Goal: Task Accomplishment & Management: Complete application form

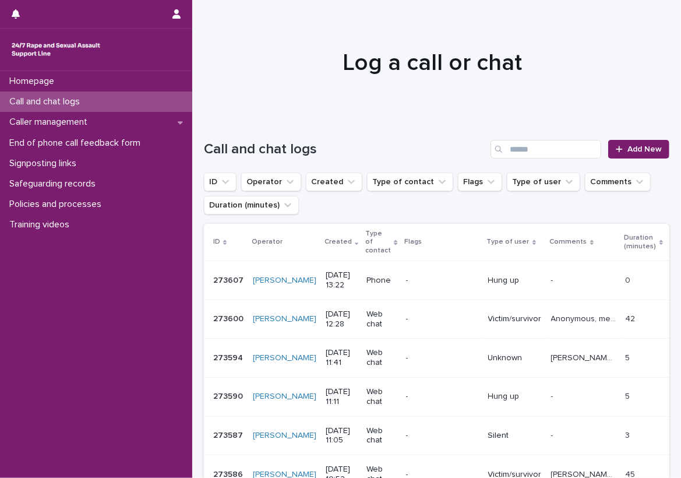
click at [214, 94] on div at bounding box center [432, 57] width 480 height 117
click at [126, 103] on div "Call and chat logs" at bounding box center [96, 101] width 192 height 20
click at [213, 133] on div "Call and chat logs Add New" at bounding box center [437, 145] width 466 height 56
click at [215, 133] on div "Call and chat logs Add New" at bounding box center [437, 145] width 466 height 56
click at [214, 135] on div "Call and chat logs Add New" at bounding box center [437, 145] width 466 height 56
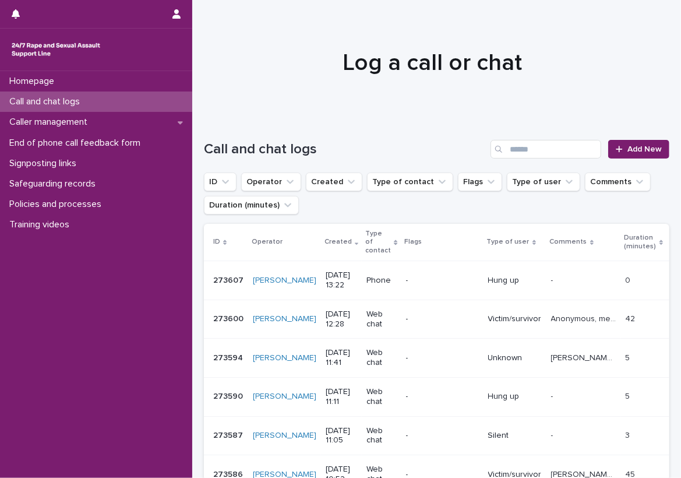
click at [214, 135] on div "Call and chat logs Add New" at bounding box center [437, 145] width 466 height 56
click at [610, 142] on link "Add New" at bounding box center [638, 149] width 61 height 19
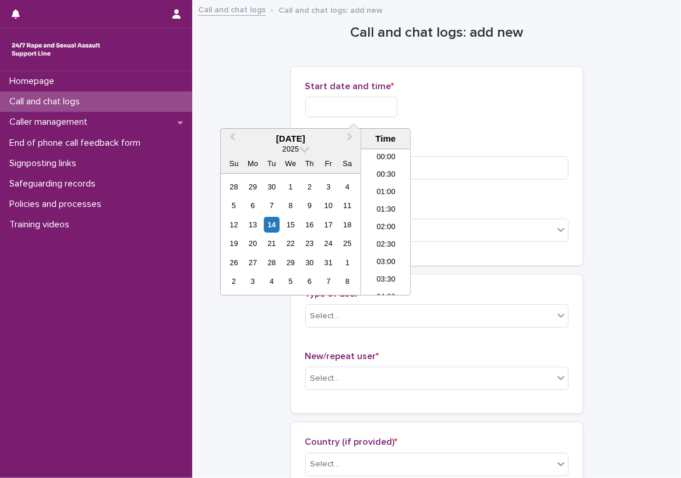
scroll to position [425, 0]
click at [397, 108] on input "text" at bounding box center [351, 107] width 92 height 20
click at [388, 185] on li "13:00" at bounding box center [386, 187] width 50 height 17
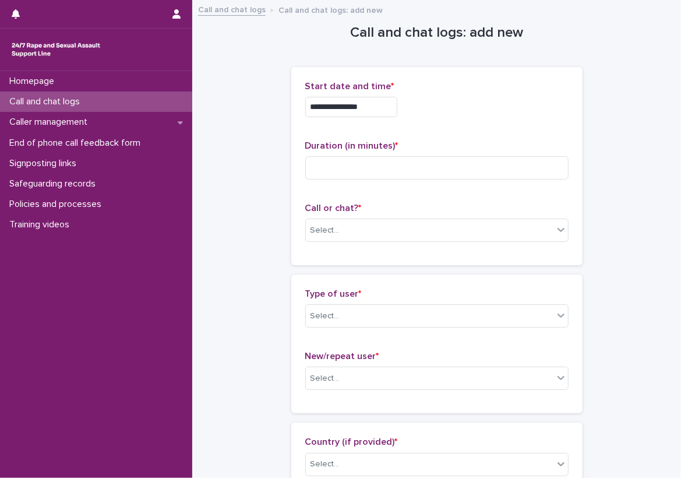
click at [389, 98] on input "**********" at bounding box center [351, 107] width 92 height 20
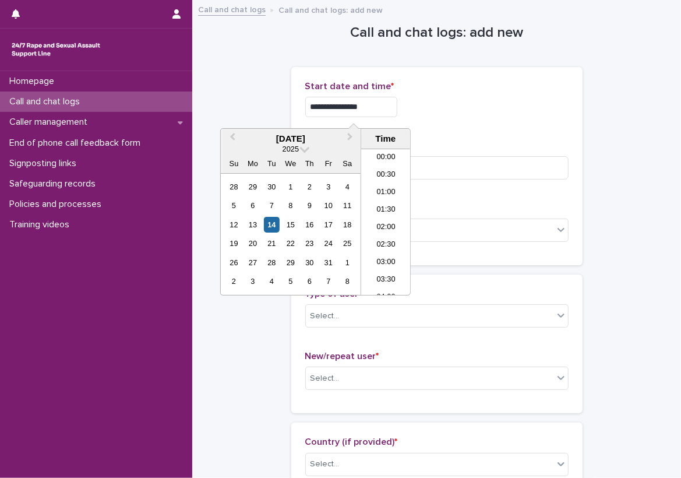
scroll to position [390, 0]
type input "**********"
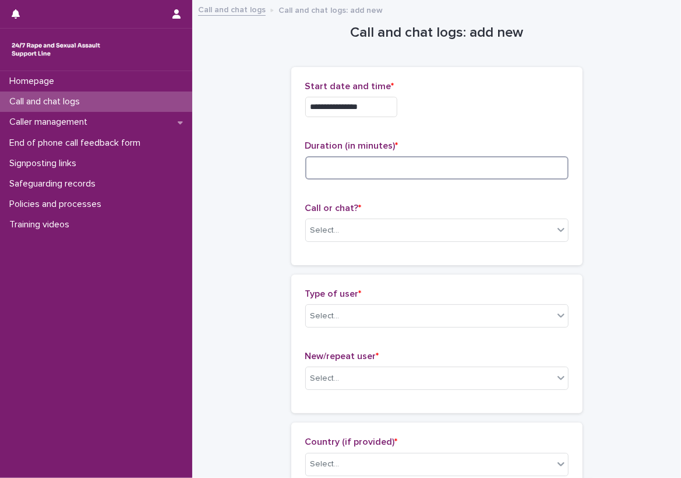
click at [443, 163] on input at bounding box center [436, 167] width 263 height 23
type input "**"
click at [413, 214] on div "Call or chat? * Select..." at bounding box center [436, 227] width 263 height 48
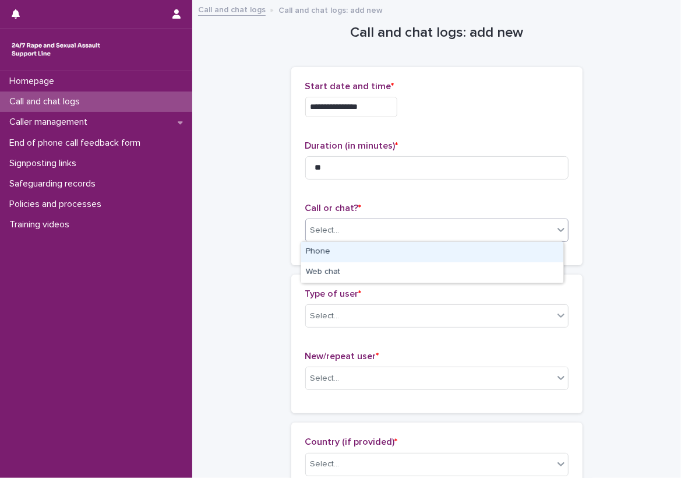
click at [409, 232] on div "Select..." at bounding box center [430, 230] width 248 height 19
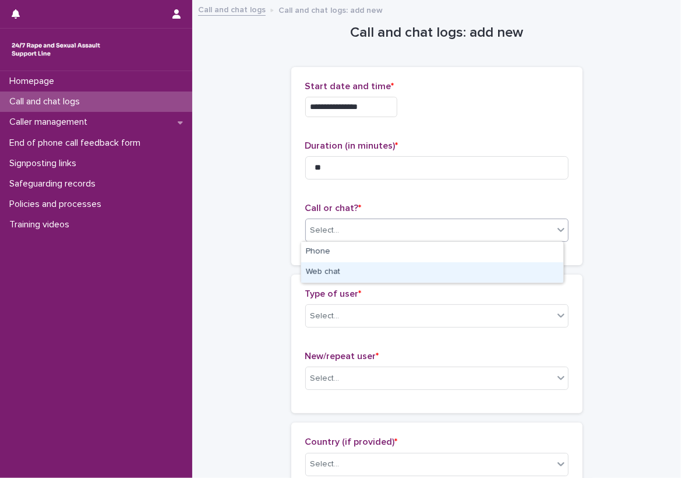
click at [387, 263] on div "Web chat" at bounding box center [432, 272] width 262 height 20
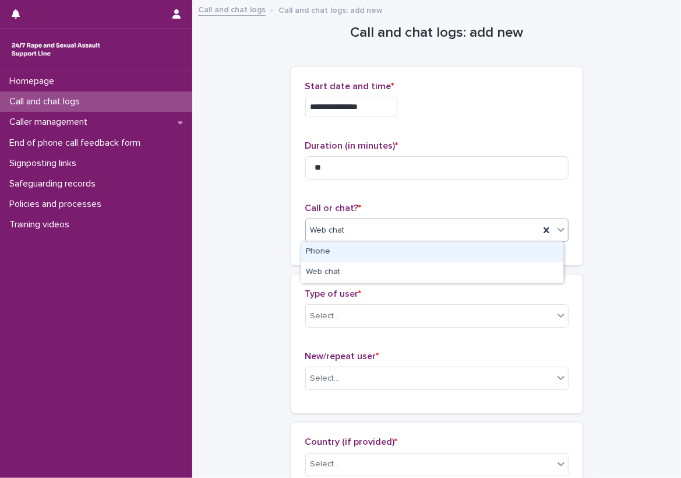
click at [361, 234] on div "Web chat" at bounding box center [423, 230] width 234 height 19
click at [364, 252] on div "Phone" at bounding box center [432, 252] width 262 height 20
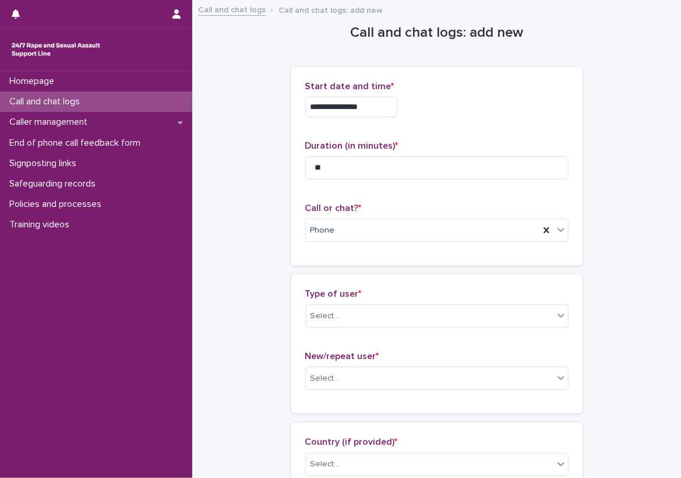
click at [325, 266] on div "**********" at bounding box center [436, 170] width 291 height 207
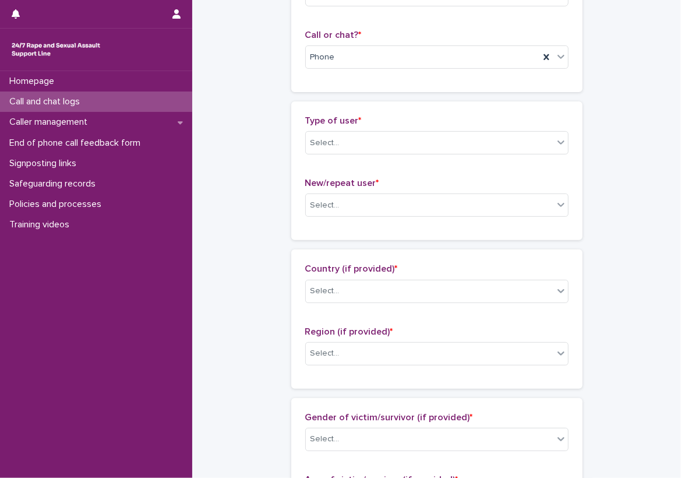
scroll to position [175, 0]
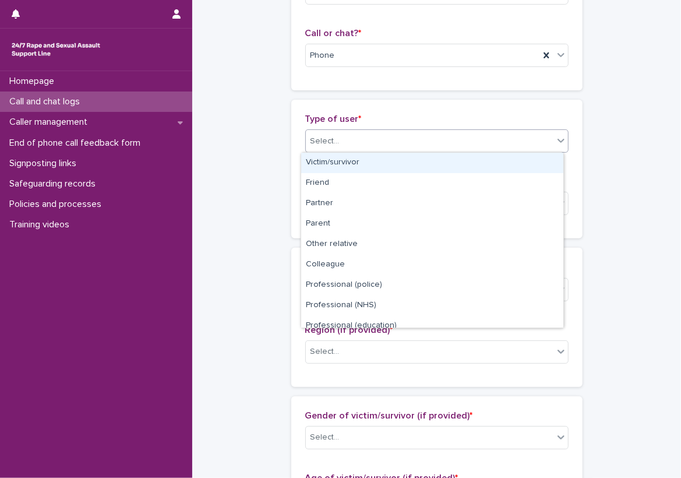
click at [371, 149] on div "Select..." at bounding box center [430, 141] width 248 height 19
click at [379, 161] on div "Victim/survivor" at bounding box center [432, 163] width 262 height 20
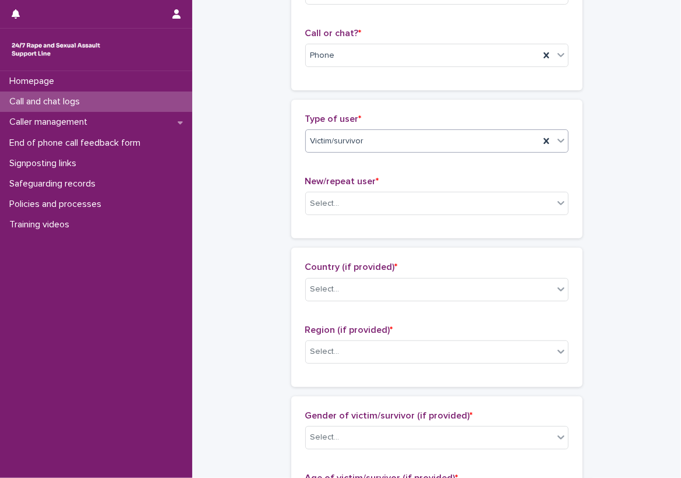
click at [389, 190] on div "New/repeat user * Select..." at bounding box center [436, 200] width 263 height 48
click at [406, 192] on div "Select..." at bounding box center [436, 203] width 263 height 23
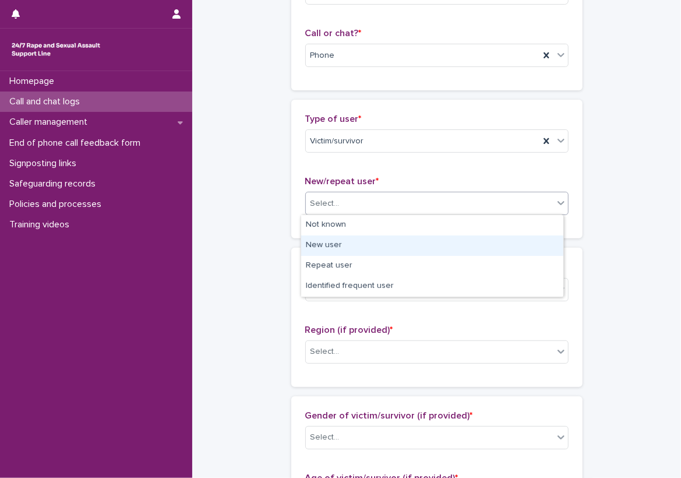
click at [399, 241] on div "New user" at bounding box center [432, 245] width 262 height 20
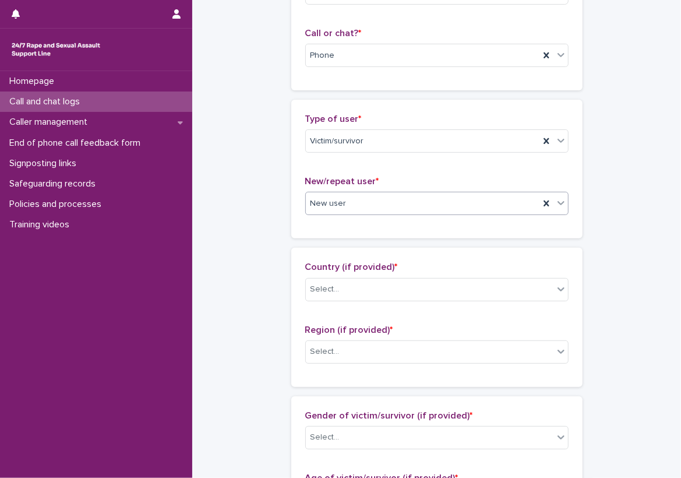
click at [385, 224] on div "Type of user * Victim/survivor New/repeat user * option New user, selected. 0 r…" at bounding box center [436, 169] width 291 height 139
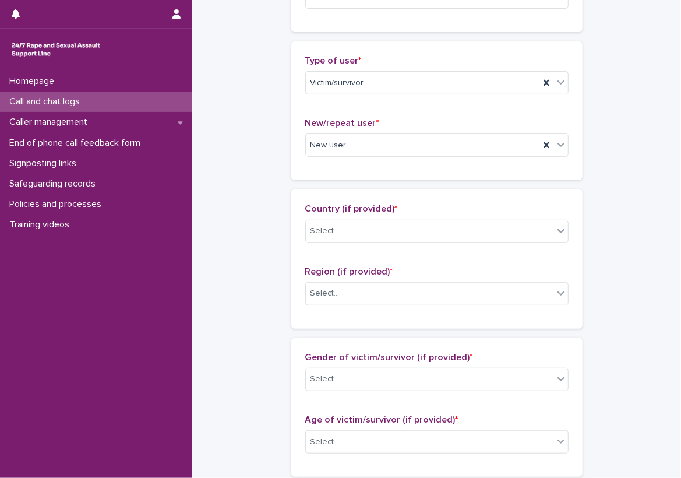
scroll to position [291, 0]
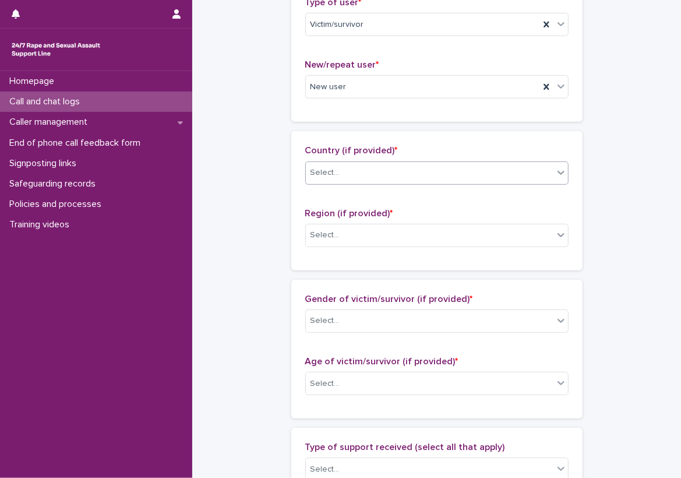
click at [312, 173] on div "Select..." at bounding box center [325, 173] width 29 height 12
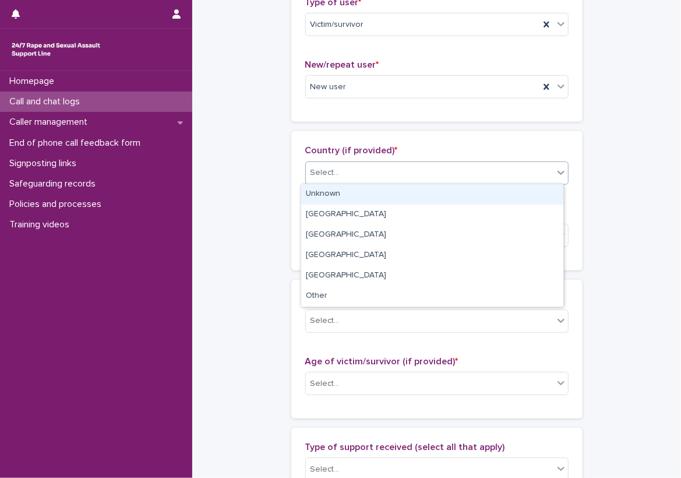
click at [323, 186] on div "Unknown" at bounding box center [432, 194] width 262 height 20
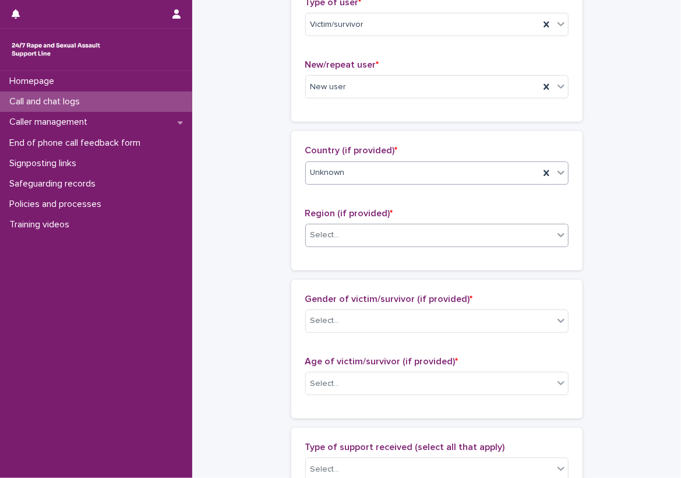
click at [342, 230] on div "Select..." at bounding box center [430, 235] width 248 height 19
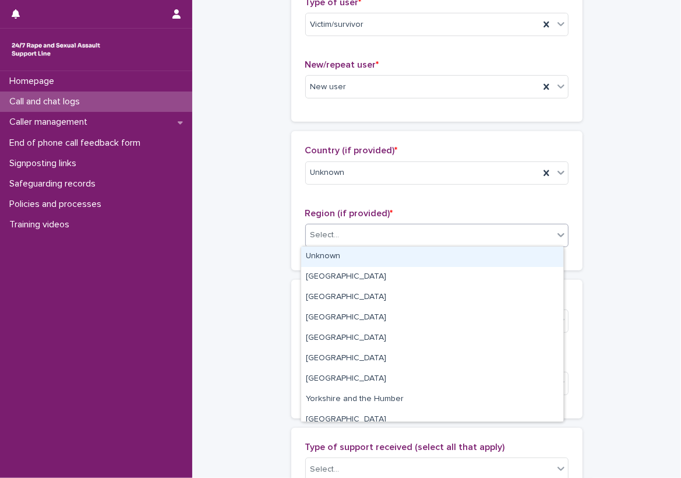
drag, startPoint x: 336, startPoint y: 252, endPoint x: 315, endPoint y: 255, distance: 20.5
click at [335, 253] on div "Unknown" at bounding box center [432, 257] width 262 height 20
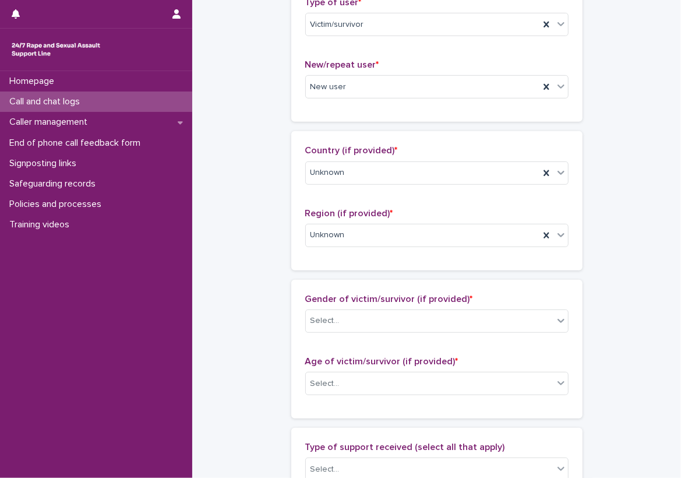
click at [293, 250] on div "Country (if provided) * Unknown Region (if provided) * Unknown" at bounding box center [436, 200] width 291 height 139
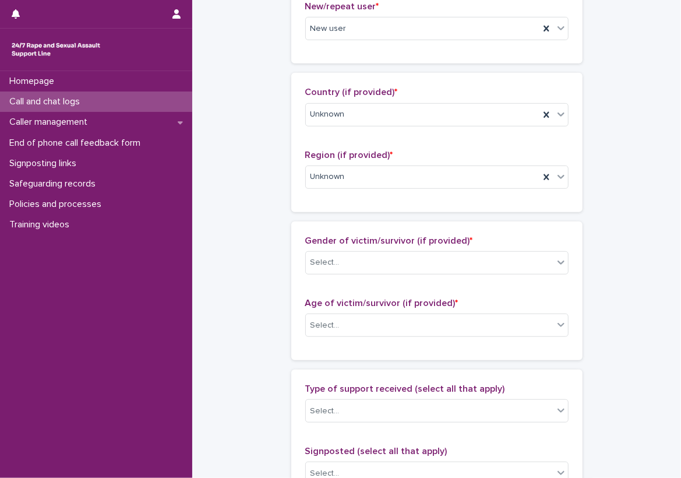
scroll to position [408, 0]
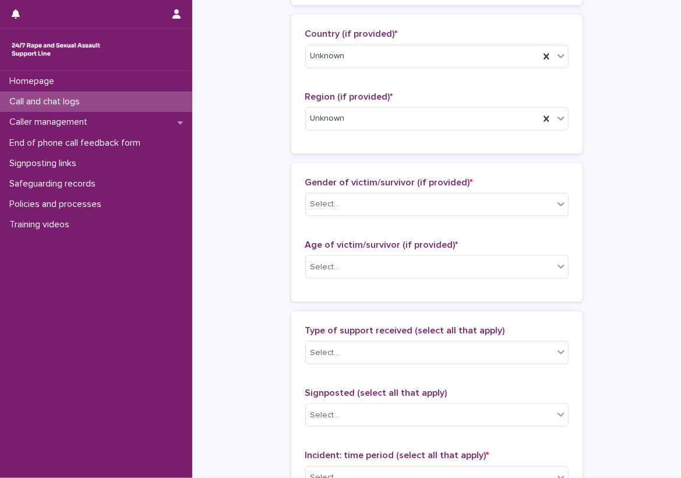
click at [371, 217] on div "Gender of victim/survivor (if provided) * Select..." at bounding box center [436, 201] width 263 height 48
click at [371, 210] on div "Select..." at bounding box center [430, 204] width 248 height 19
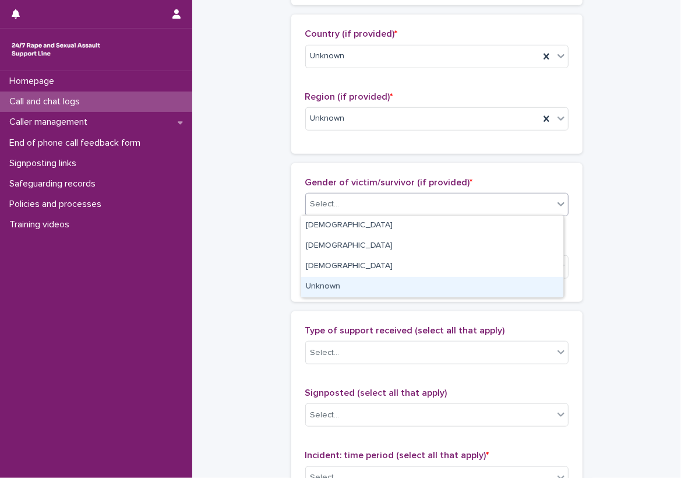
click at [555, 284] on div "Unknown" at bounding box center [432, 287] width 262 height 20
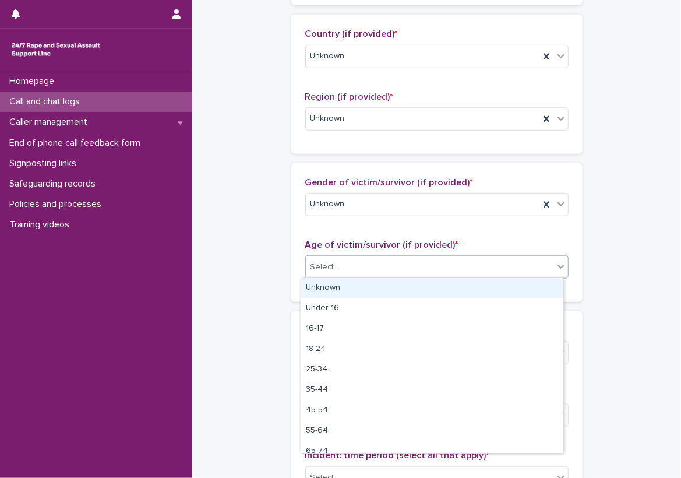
click at [554, 256] on div at bounding box center [561, 266] width 14 height 21
click at [543, 294] on div "Unknown" at bounding box center [432, 288] width 262 height 20
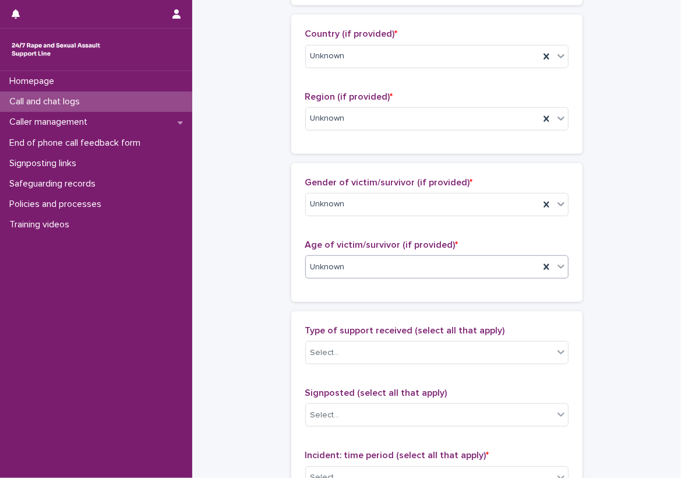
click at [568, 286] on div "Gender of victim/survivor (if provided) * Unknown Age of victim/survivor (if pr…" at bounding box center [436, 232] width 291 height 139
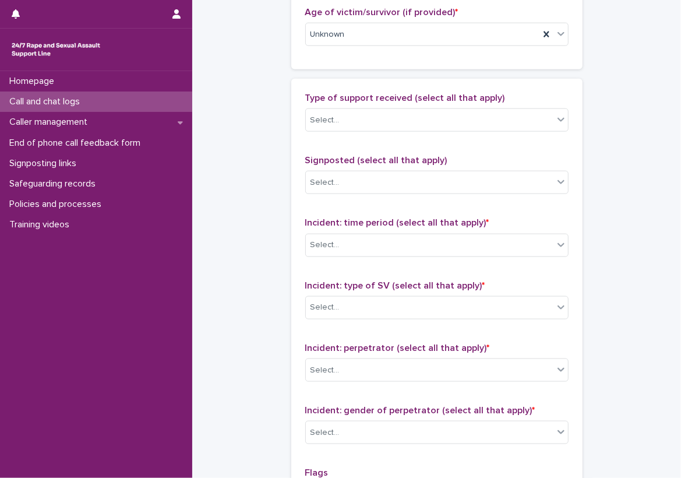
scroll to position [641, 0]
click at [528, 102] on div "Type of support received (select all that apply) Select..." at bounding box center [436, 116] width 263 height 48
click at [526, 118] on div "Select..." at bounding box center [430, 119] width 248 height 19
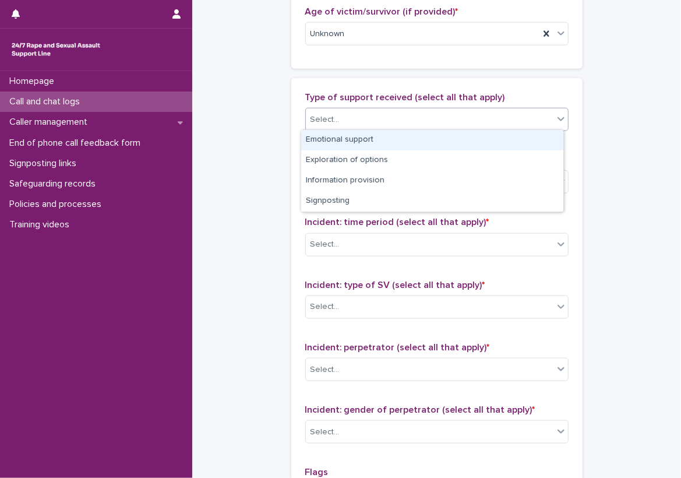
click at [491, 145] on div "Emotional support" at bounding box center [432, 140] width 262 height 20
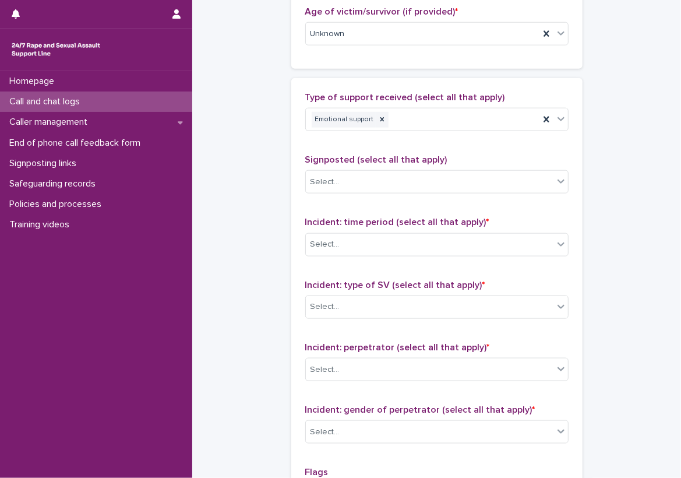
click at [565, 146] on div "Type of support received (select all that apply) Emotional support Signposted (…" at bounding box center [436, 335] width 291 height 515
click at [555, 115] on icon at bounding box center [561, 119] width 12 height 12
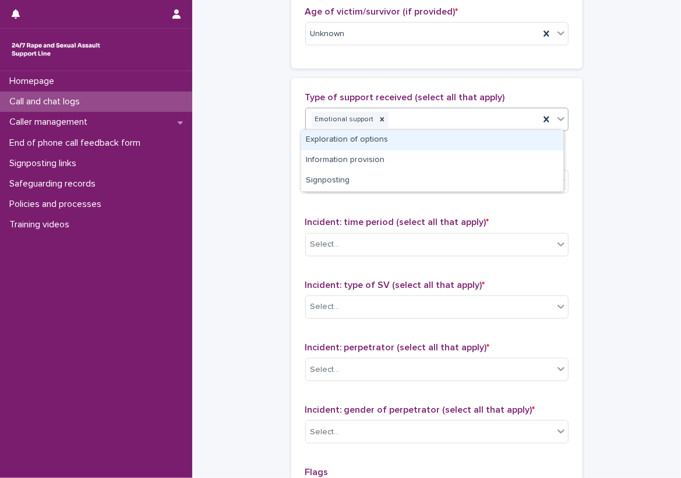
click at [518, 140] on div "Exploration of options" at bounding box center [432, 140] width 262 height 20
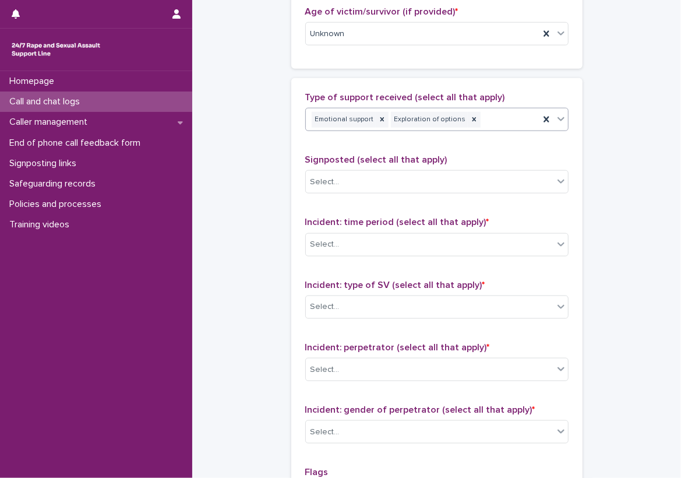
click at [491, 125] on div "Emotional support Exploration of options" at bounding box center [423, 120] width 234 height 20
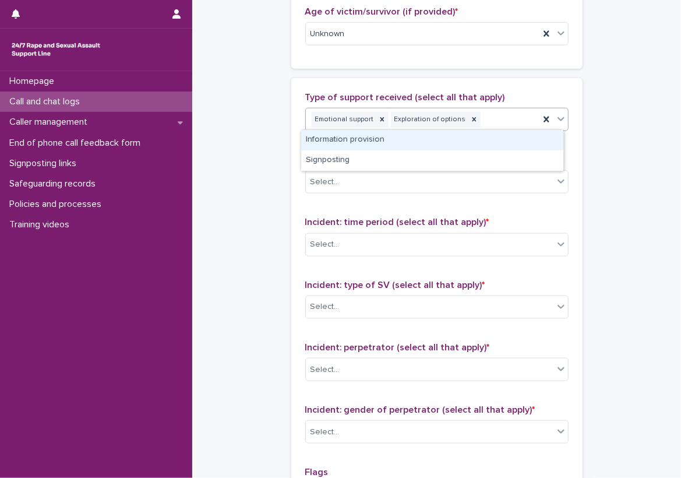
click at [483, 139] on div "Information provision" at bounding box center [432, 140] width 262 height 20
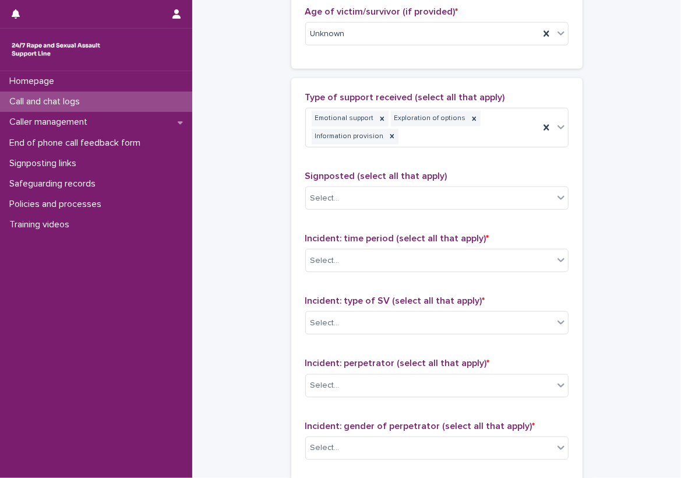
click at [293, 171] on div "Type of support received (select all that apply) Emotional support Exploration …" at bounding box center [436, 343] width 291 height 531
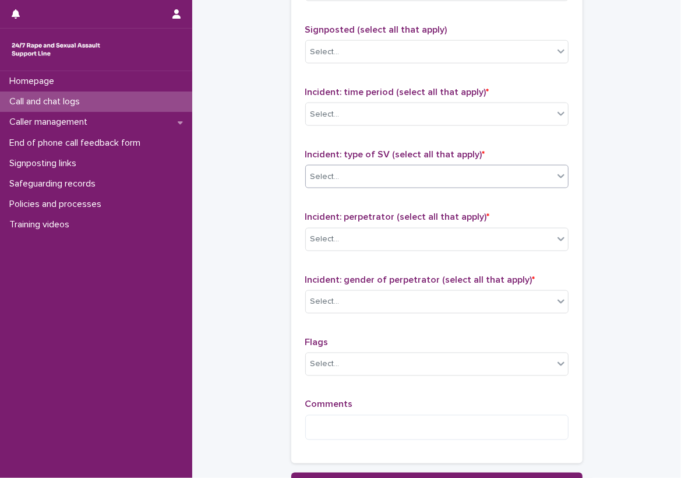
scroll to position [816, 0]
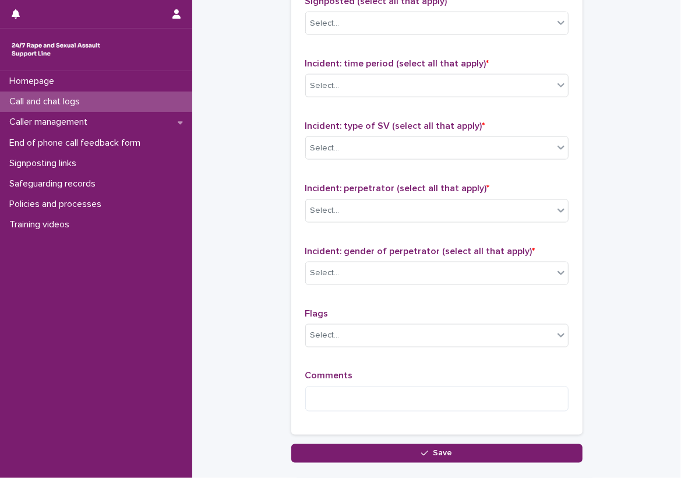
click at [357, 96] on div "Incident: time period (select all that apply) * Select..." at bounding box center [436, 82] width 263 height 48
click at [365, 83] on div "Select..." at bounding box center [430, 85] width 248 height 19
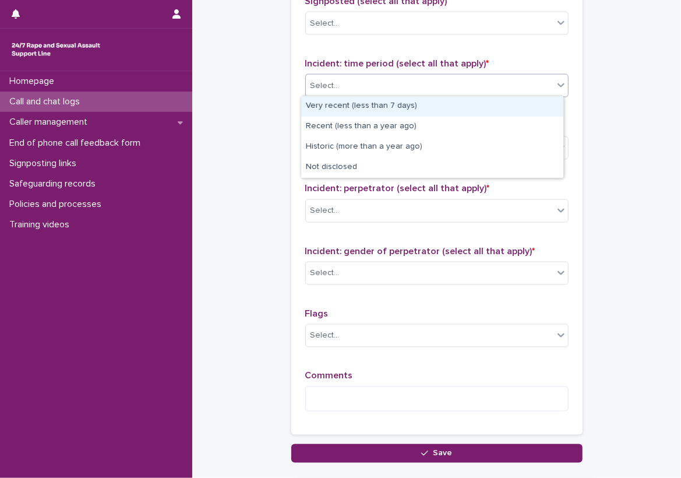
click at [436, 109] on div "Very recent (less than 7 days)" at bounding box center [432, 106] width 262 height 20
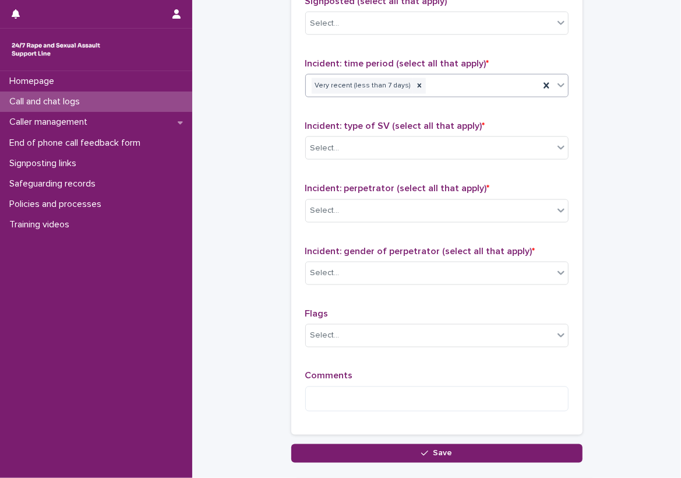
click at [447, 164] on div "Incident: type of SV (select all that apply) * Select..." at bounding box center [436, 145] width 263 height 48
click at [441, 140] on div "Select..." at bounding box center [430, 148] width 248 height 19
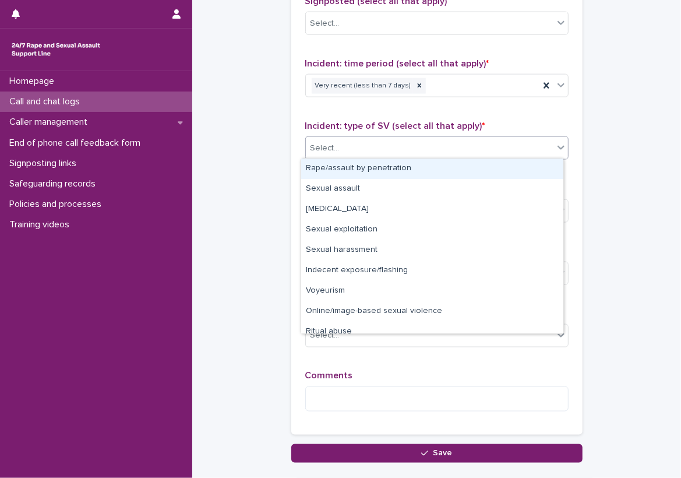
click at [448, 170] on div "Rape/assault by penetration" at bounding box center [432, 169] width 262 height 20
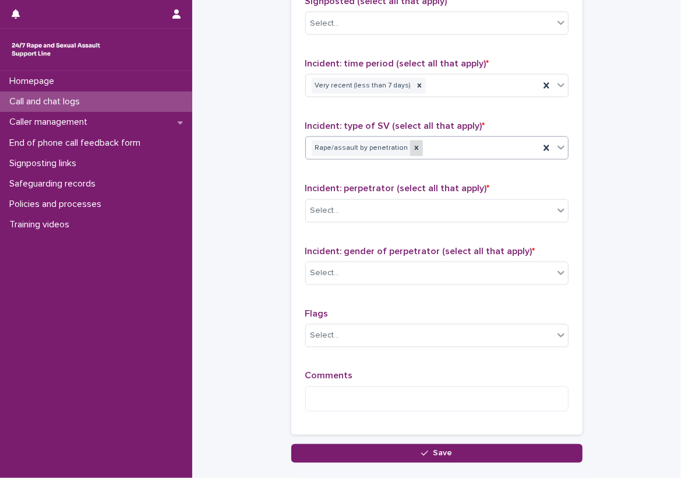
click at [413, 144] on icon at bounding box center [417, 148] width 8 height 8
click at [432, 140] on div "Rape/assault by penetration" at bounding box center [423, 148] width 234 height 20
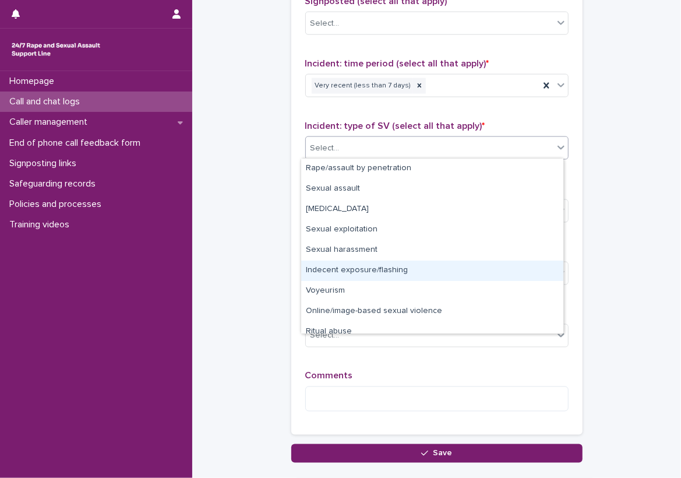
scroll to position [29, 0]
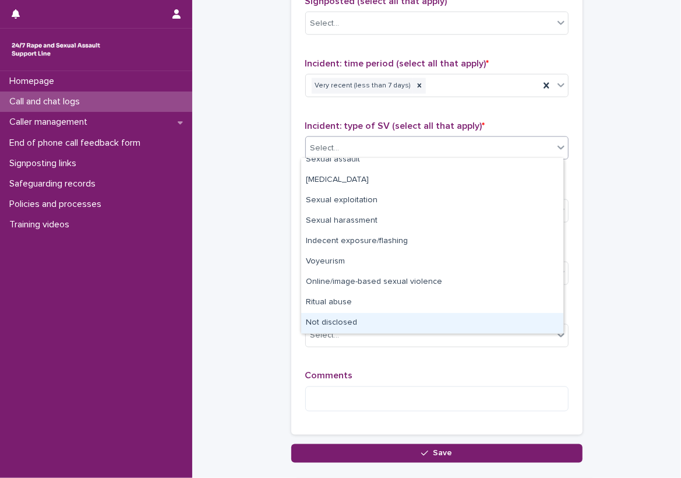
click at [440, 316] on div "Not disclosed" at bounding box center [432, 323] width 262 height 20
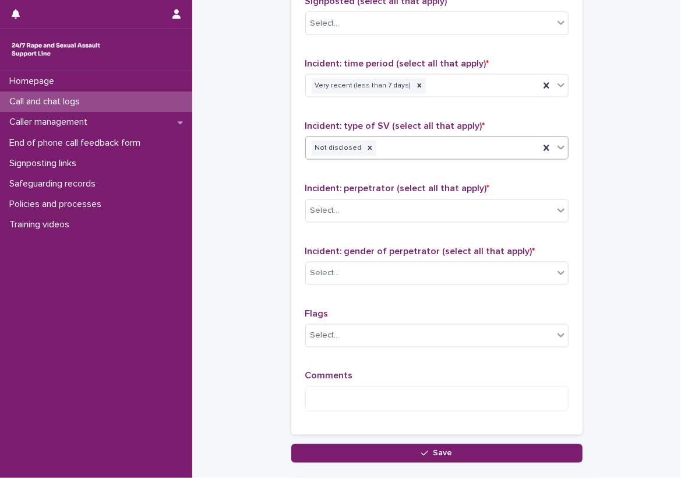
click at [389, 138] on div "Not disclosed" at bounding box center [423, 148] width 234 height 20
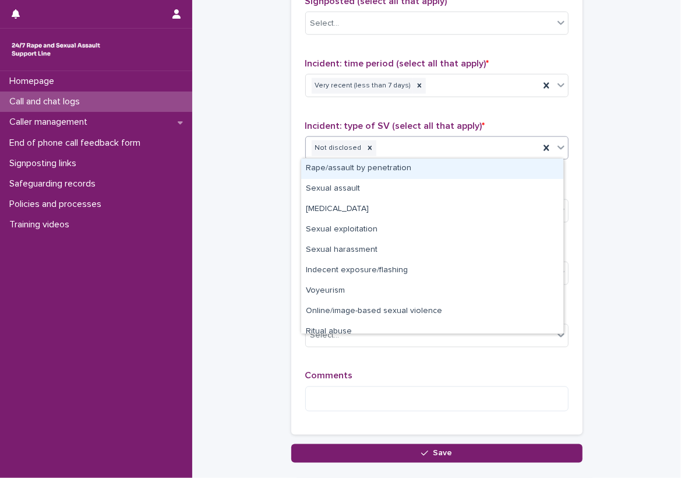
click at [423, 107] on div "Type of support received (select all that apply) Emotional support Exploration …" at bounding box center [436, 169] width 263 height 504
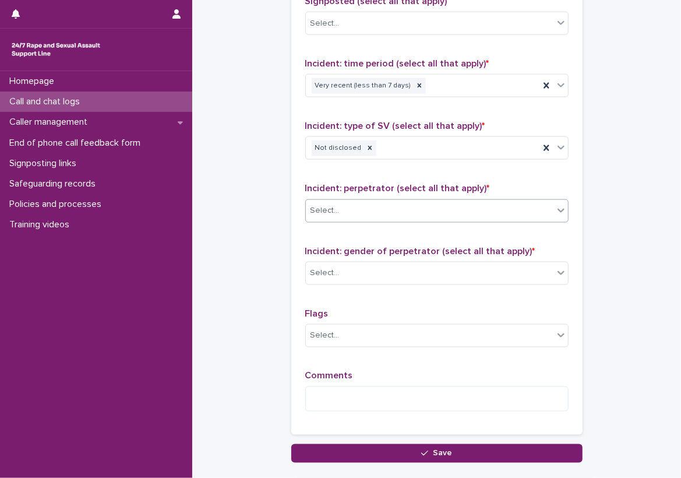
scroll to position [874, 0]
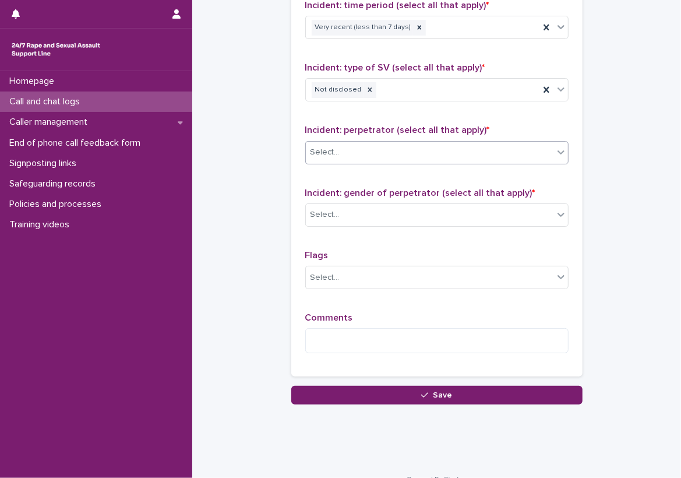
click at [414, 153] on div "Select..." at bounding box center [430, 152] width 248 height 19
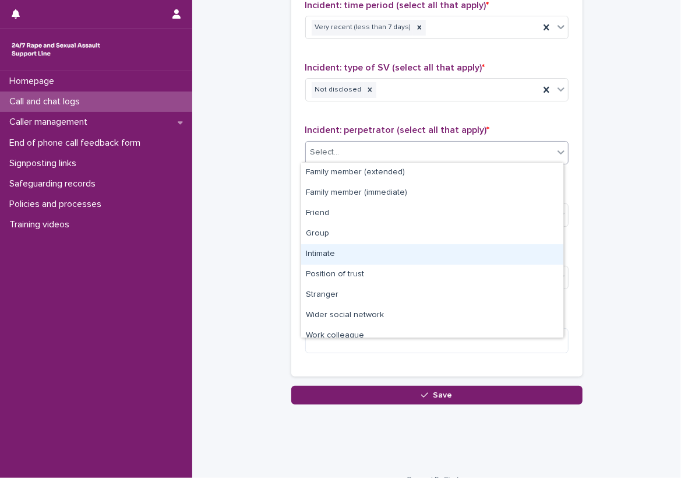
click at [409, 255] on div "Intimate" at bounding box center [432, 254] width 262 height 20
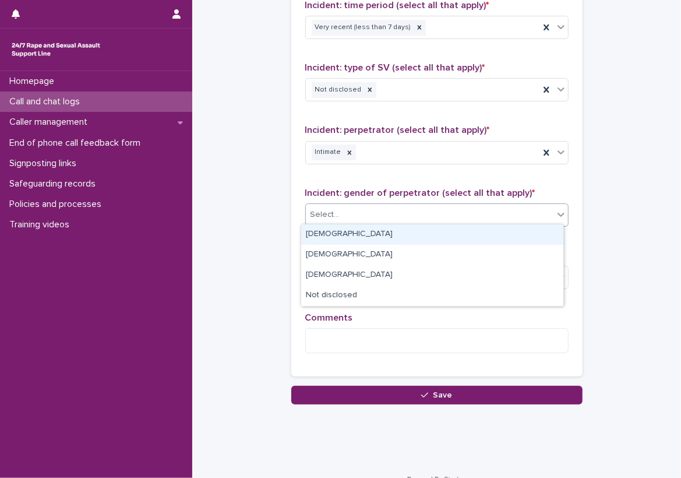
click at [389, 205] on div "Select..." at bounding box center [430, 214] width 248 height 19
click at [389, 231] on div "[DEMOGRAPHIC_DATA]" at bounding box center [432, 234] width 262 height 20
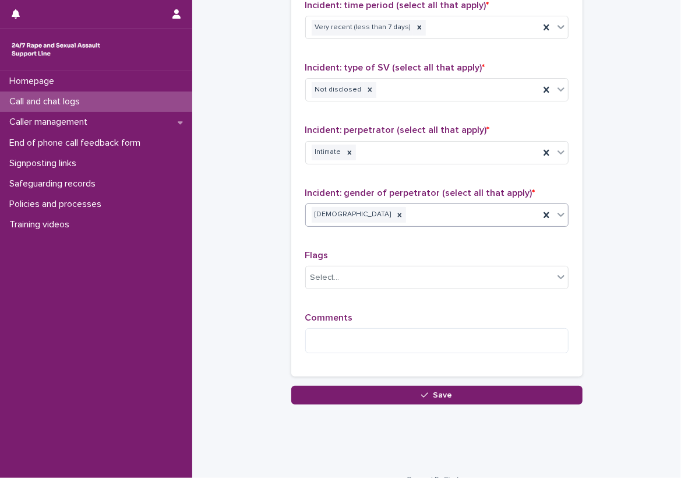
click at [369, 319] on p "Comments" at bounding box center [436, 317] width 263 height 11
click at [357, 336] on textarea at bounding box center [436, 340] width 263 height 25
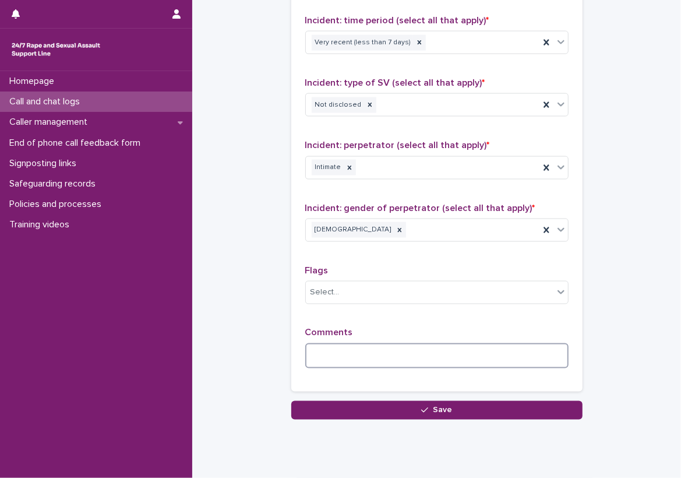
click at [351, 352] on textarea at bounding box center [436, 355] width 263 height 25
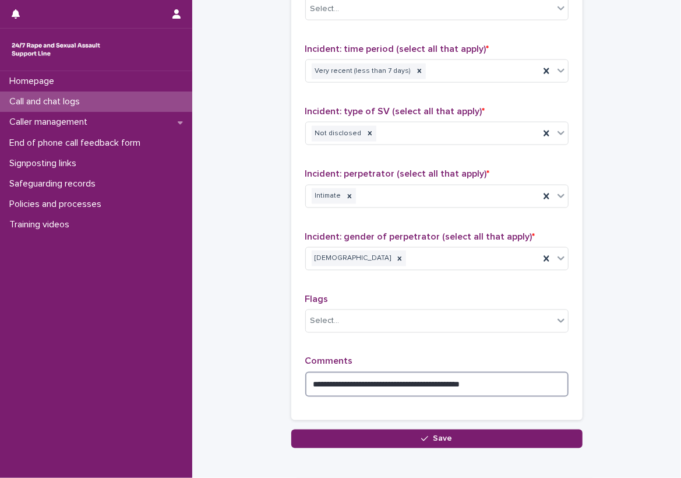
scroll to position [889, 0]
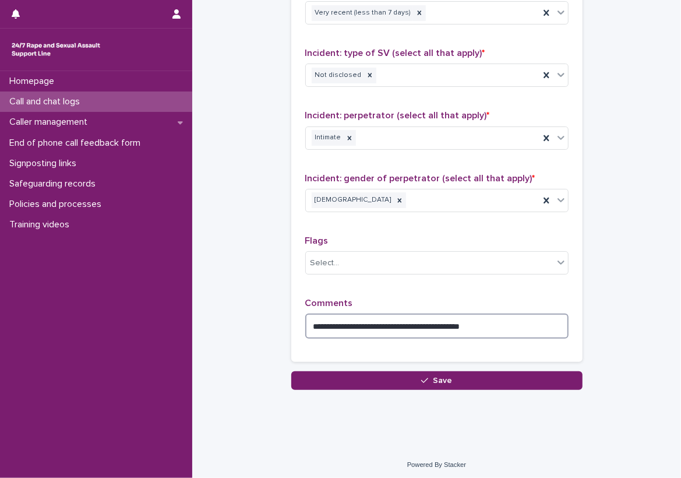
click at [530, 314] on textarea "**********" at bounding box center [436, 326] width 263 height 25
click at [537, 316] on textarea "**********" at bounding box center [436, 326] width 263 height 25
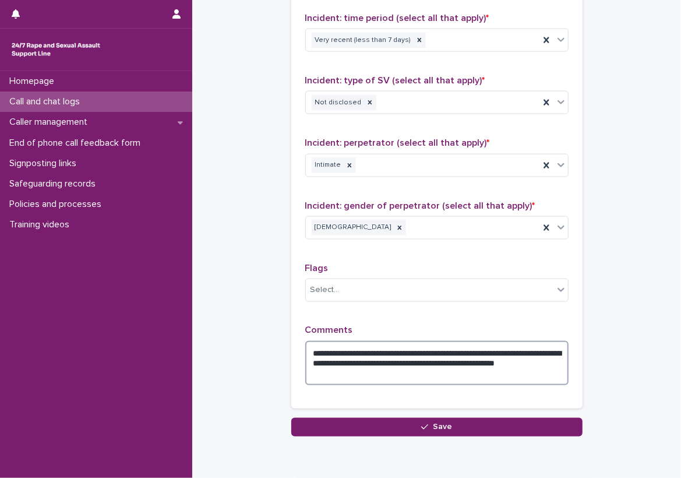
scroll to position [852, 0]
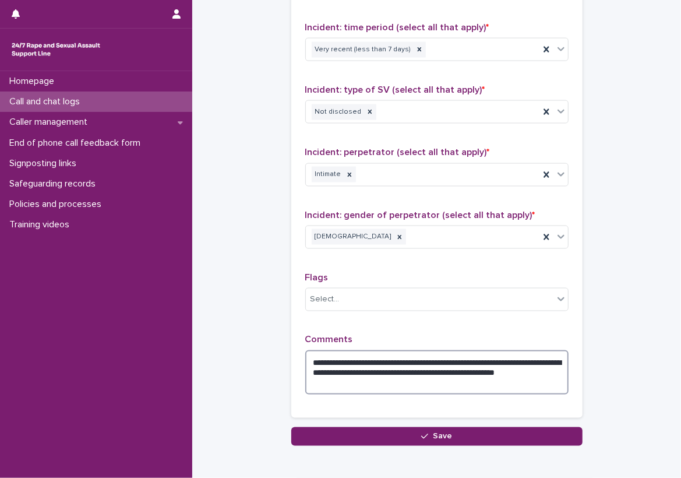
click at [562, 379] on textarea "**********" at bounding box center [436, 372] width 263 height 44
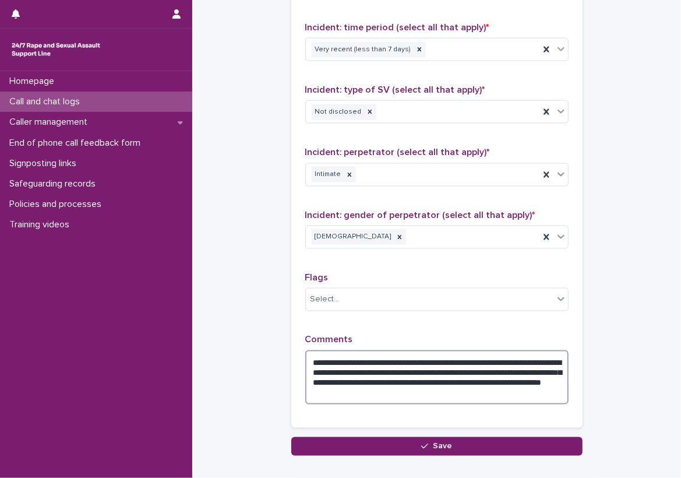
type textarea "**********"
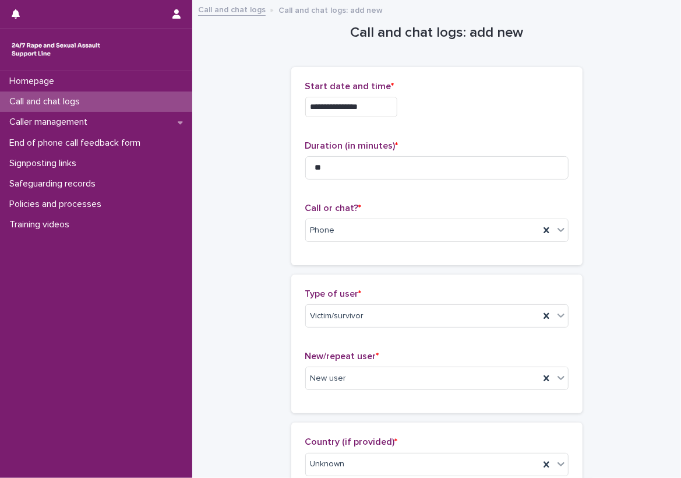
scroll to position [58, 0]
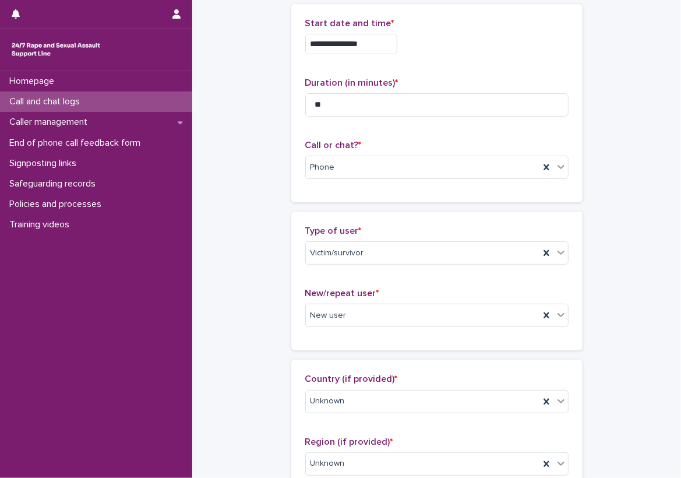
scroll to position [70, 0]
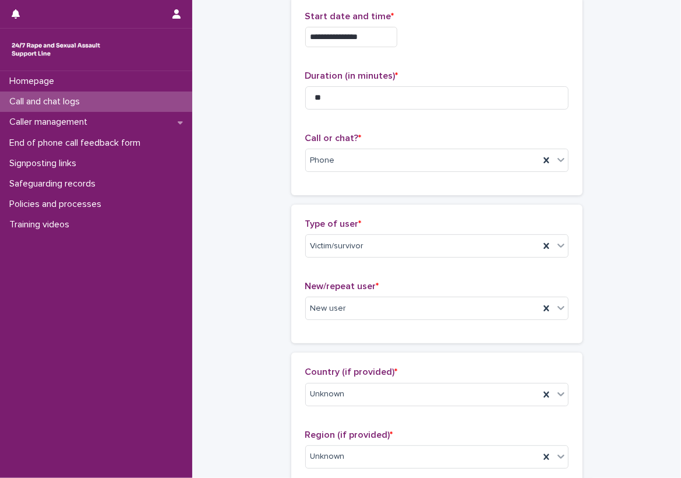
click at [569, 152] on div "**********" at bounding box center [436, 96] width 291 height 198
click at [291, 154] on div "**********" at bounding box center [436, 96] width 291 height 198
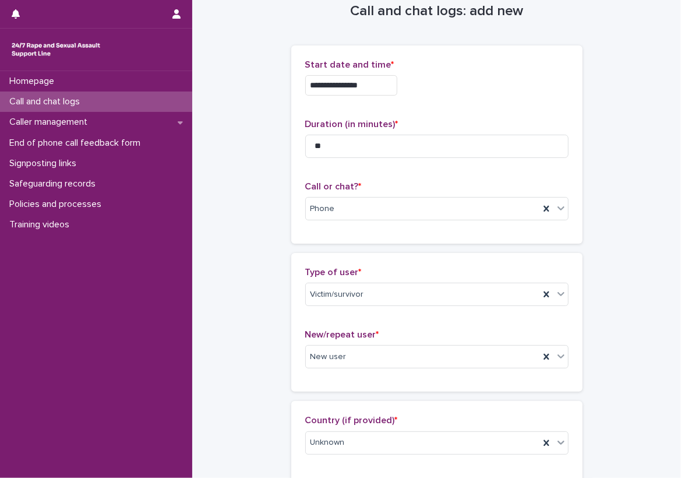
scroll to position [0, 0]
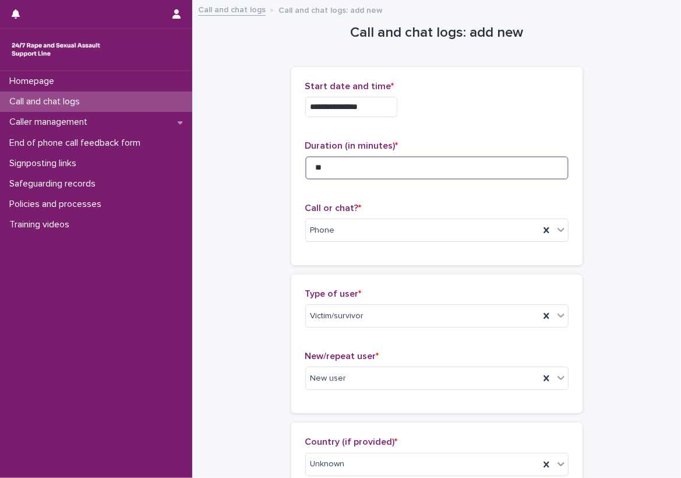
click at [394, 167] on input "**" at bounding box center [436, 167] width 263 height 23
type input "**"
click at [305, 184] on div "Duration (in minutes) * **" at bounding box center [436, 164] width 263 height 48
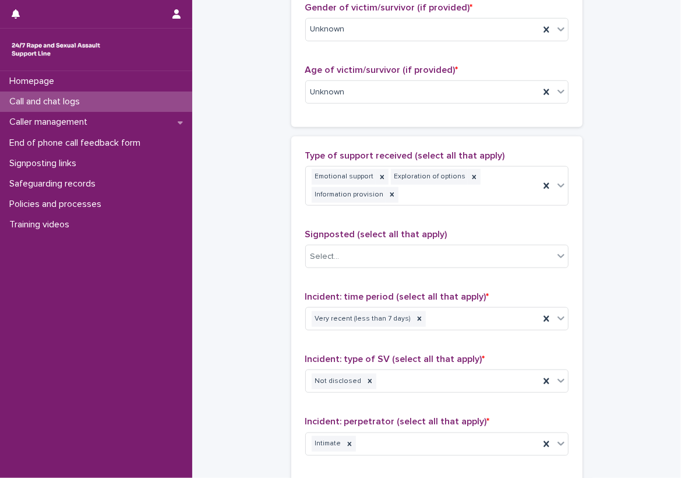
scroll to position [918, 0]
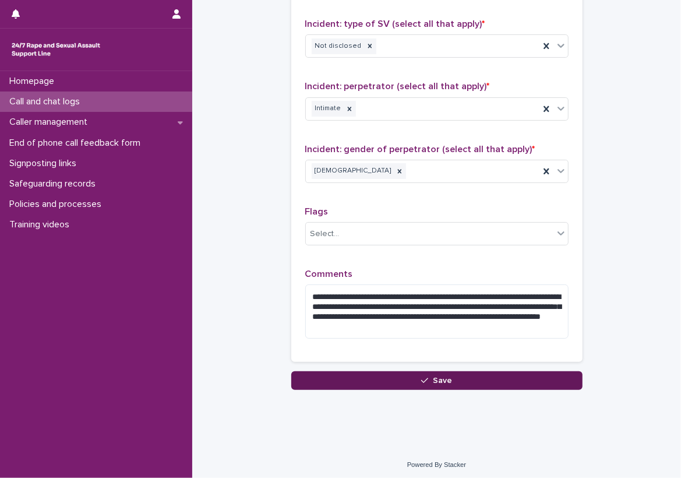
click at [420, 371] on button "Save" at bounding box center [436, 380] width 291 height 19
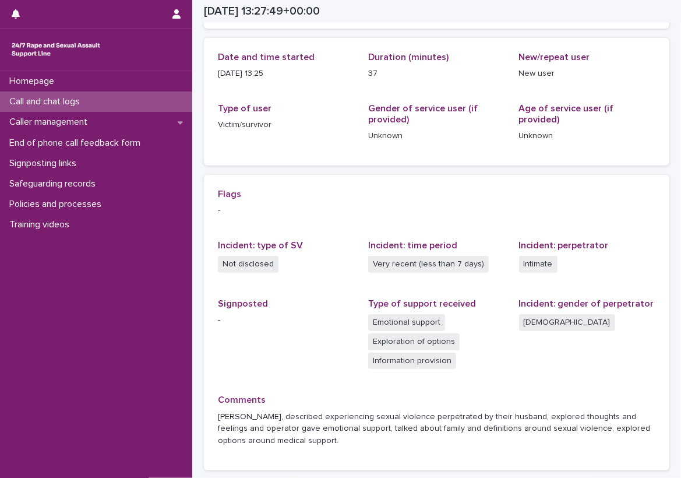
scroll to position [125, 0]
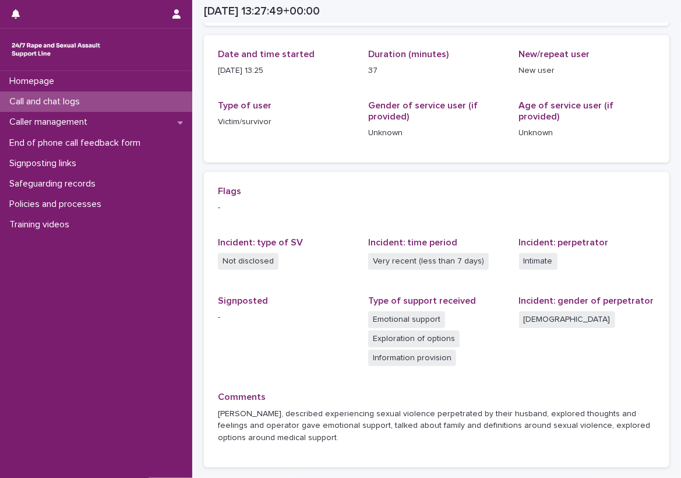
click at [196, 163] on div "Loading... Saving… Loading... Saving… [DATE] 13:27:49+00:00 [DATE] 14:27 Sorry,…" at bounding box center [436, 205] width 489 height 659
click at [157, 95] on div "Call and chat logs" at bounding box center [96, 101] width 192 height 20
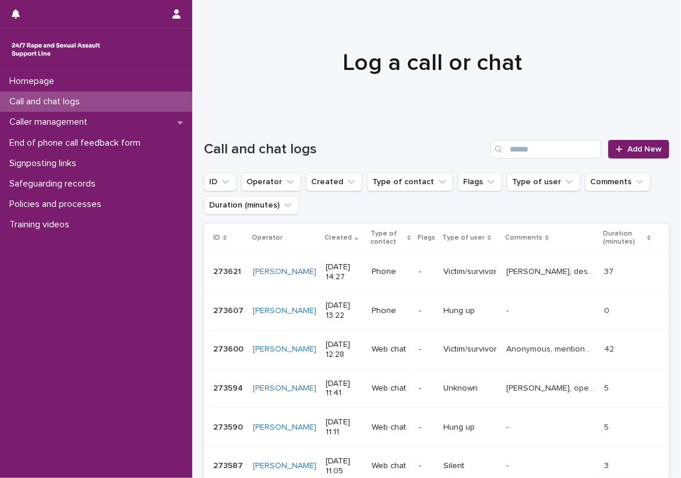
click at [206, 110] on div at bounding box center [432, 57] width 480 height 117
click at [149, 196] on div "Policies and processes" at bounding box center [96, 204] width 192 height 20
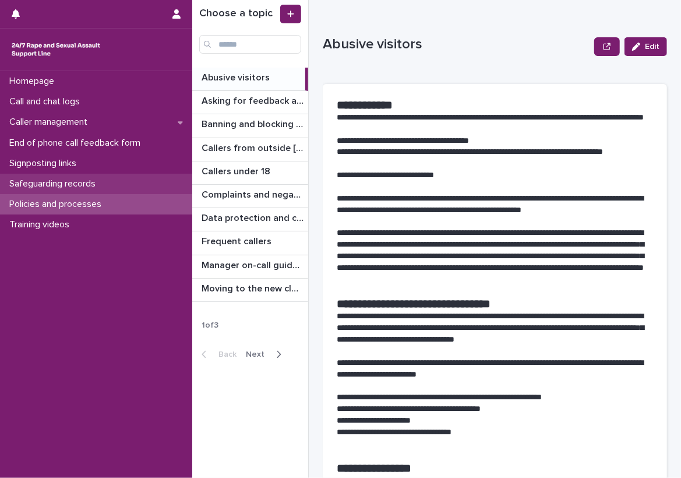
click at [148, 189] on div "Safeguarding records" at bounding box center [96, 184] width 192 height 20
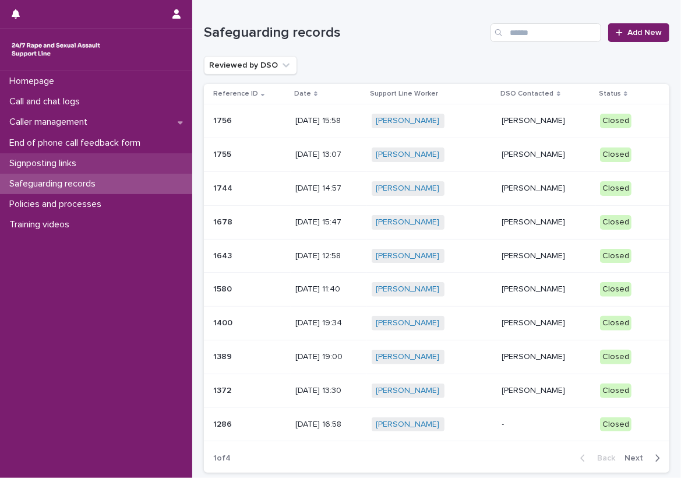
click at [145, 171] on div "Signposting links" at bounding box center [96, 163] width 192 height 20
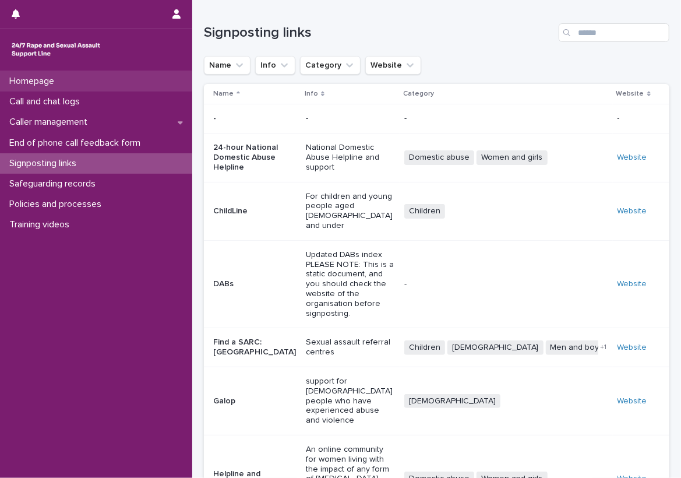
click at [152, 89] on div "Homepage" at bounding box center [96, 81] width 192 height 20
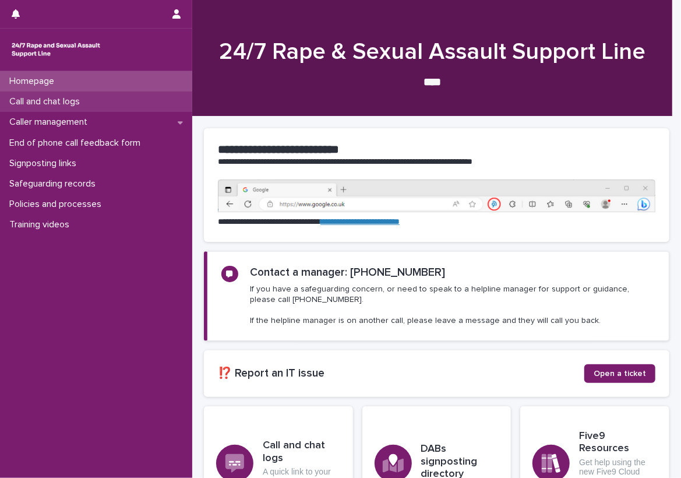
click at [154, 94] on div "Call and chat logs" at bounding box center [96, 101] width 192 height 20
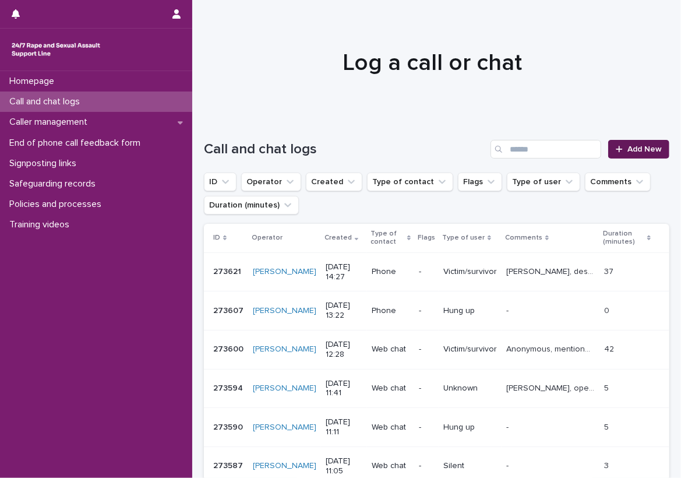
click at [608, 141] on link "Add New" at bounding box center [638, 149] width 61 height 19
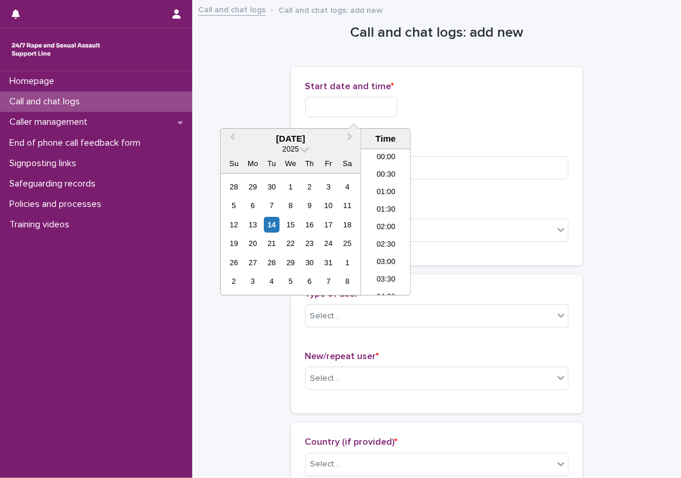
click at [385, 100] on input "text" at bounding box center [351, 107] width 92 height 20
click at [391, 199] on li "14:00" at bounding box center [386, 204] width 50 height 17
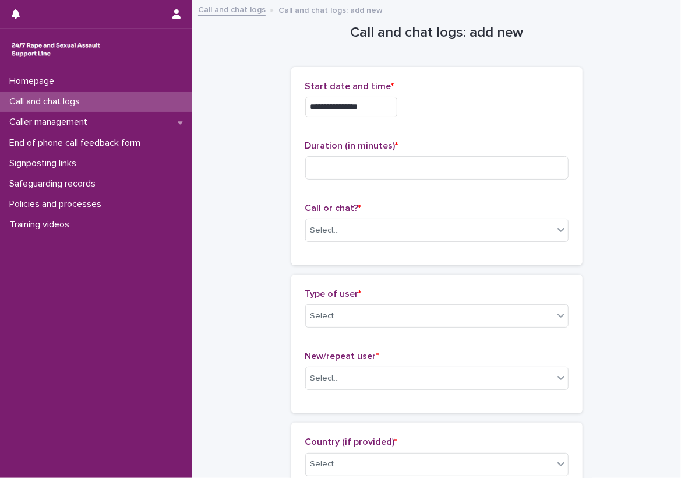
click at [392, 117] on div "**********" at bounding box center [436, 103] width 263 height 45
click at [392, 107] on input "**********" at bounding box center [351, 107] width 92 height 20
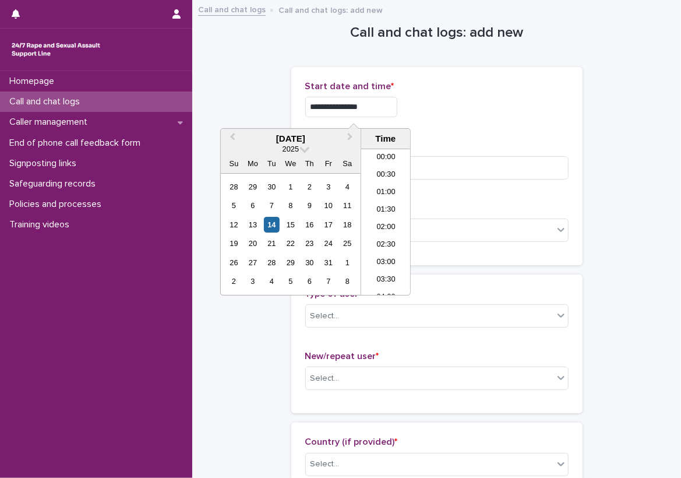
scroll to position [425, 0]
click at [396, 236] on li "14:30" at bounding box center [386, 239] width 50 height 17
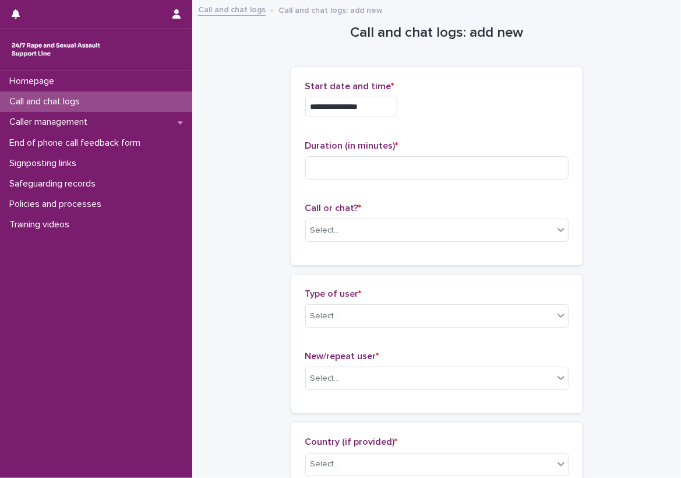
click at [392, 111] on input "**********" at bounding box center [351, 107] width 92 height 20
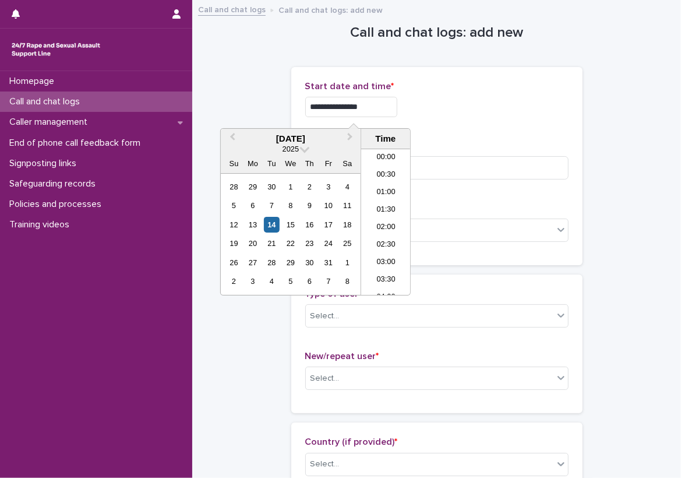
scroll to position [442, 0]
type input "**********"
click at [439, 157] on input at bounding box center [436, 167] width 263 height 23
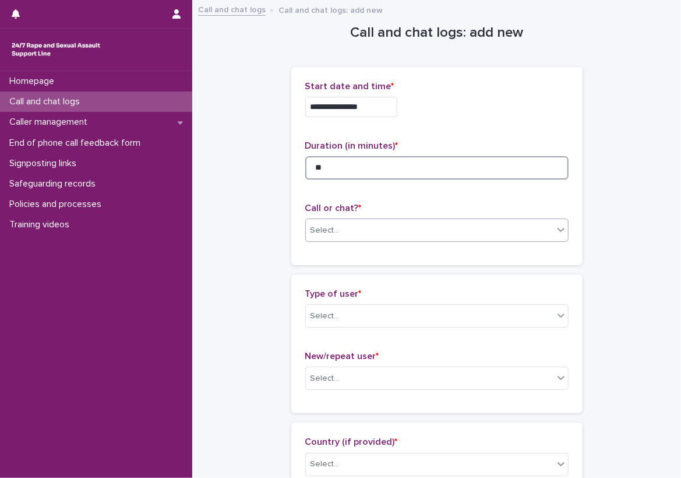
type input "**"
click at [435, 219] on div "Select..." at bounding box center [436, 230] width 263 height 23
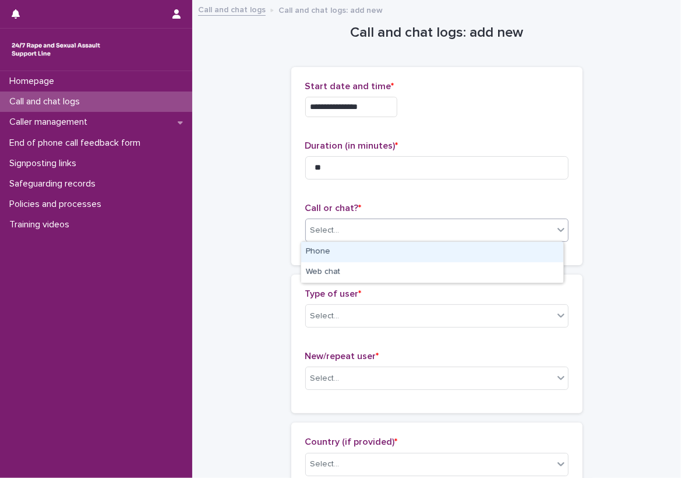
click at [325, 251] on div "Phone" at bounding box center [432, 252] width 262 height 20
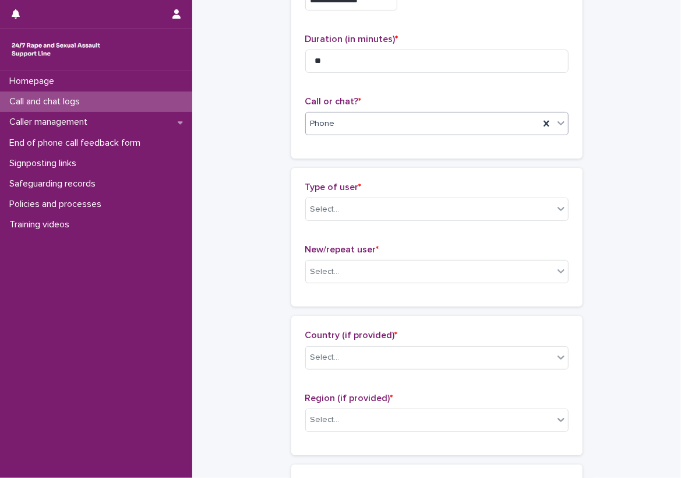
scroll to position [117, 0]
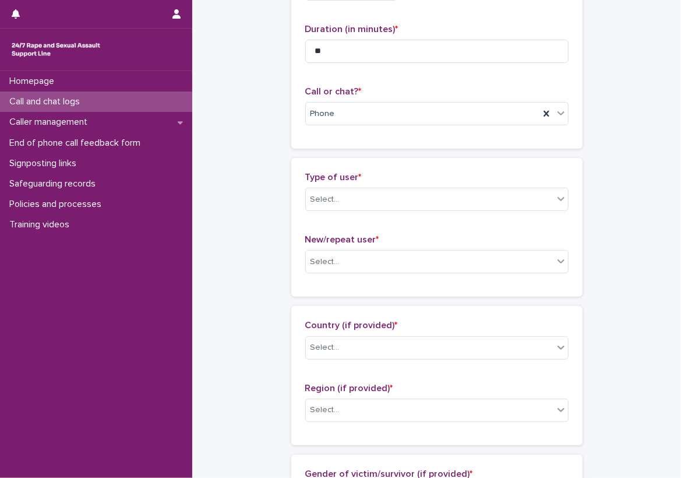
click at [337, 212] on div "Type of user * Select..." at bounding box center [436, 196] width 263 height 48
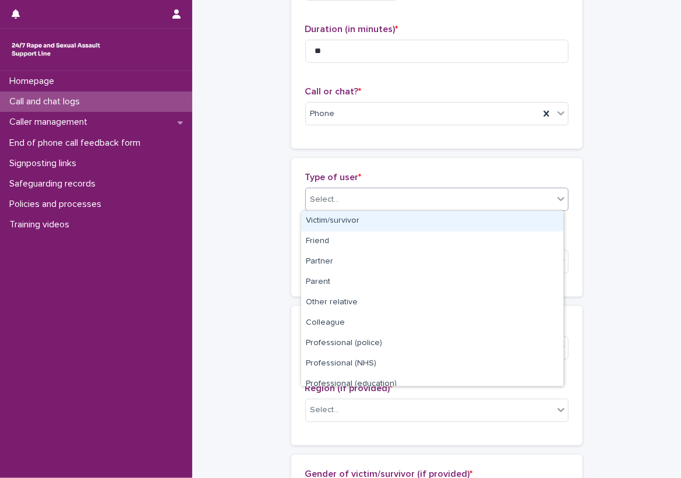
click at [339, 198] on div "Select..." at bounding box center [430, 199] width 248 height 19
click at [338, 218] on div "Victim/survivor" at bounding box center [432, 221] width 262 height 20
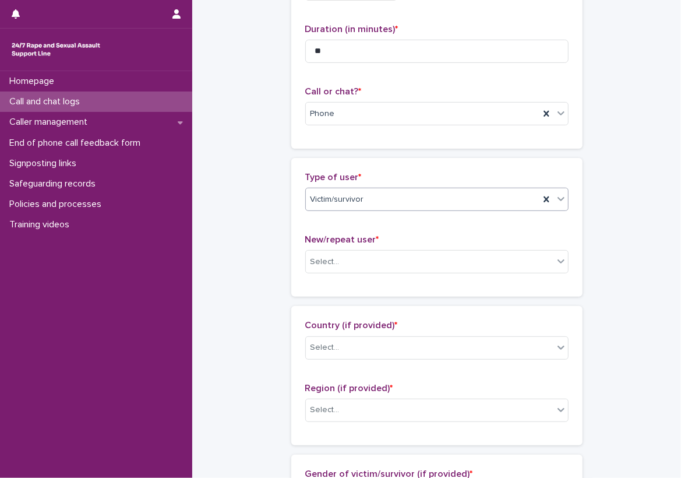
click at [325, 204] on span "Victim/survivor" at bounding box center [338, 199] width 54 height 12
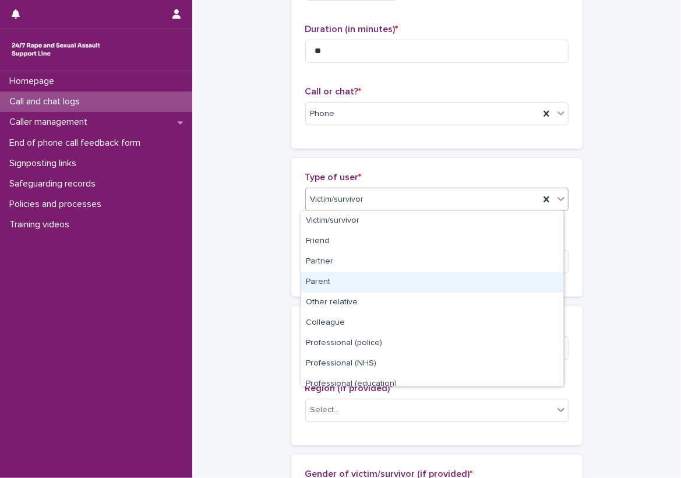
click at [291, 241] on div "Type of user * option Victim/survivor, selected. option Parent focused, 4 of 15…" at bounding box center [436, 227] width 291 height 139
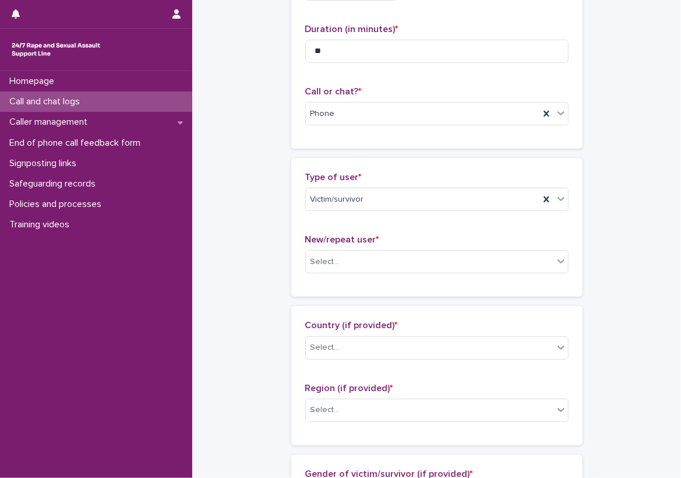
scroll to position [175, 0]
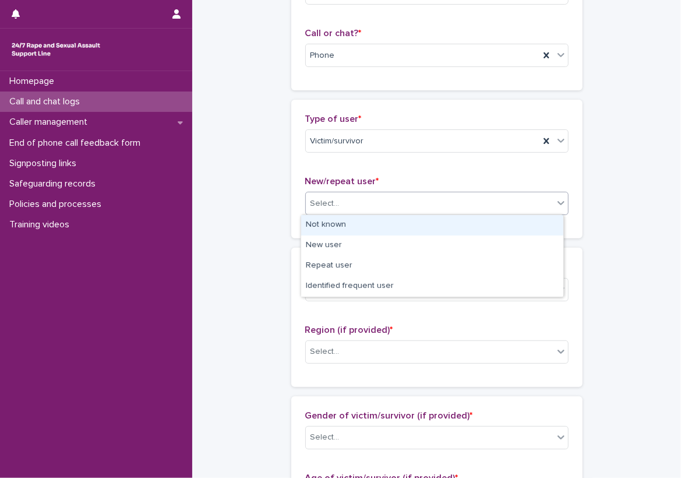
click at [358, 210] on div "Select..." at bounding box center [430, 203] width 248 height 19
click at [373, 225] on div "Not known" at bounding box center [432, 225] width 262 height 20
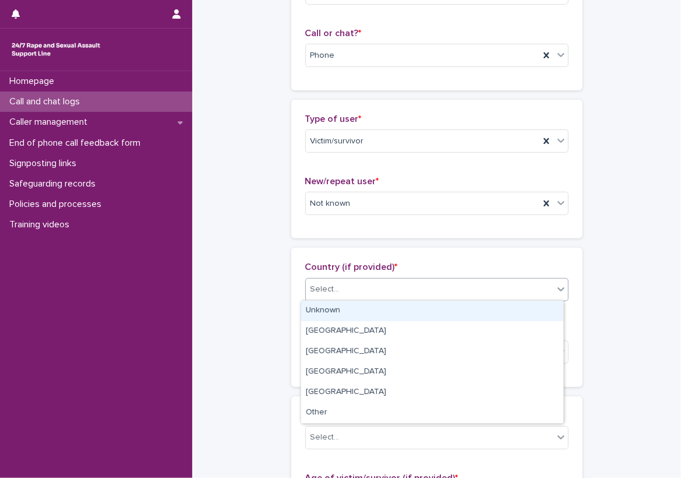
click at [373, 280] on div "Select..." at bounding box center [430, 289] width 248 height 19
click at [380, 305] on div "Unknown" at bounding box center [432, 311] width 262 height 20
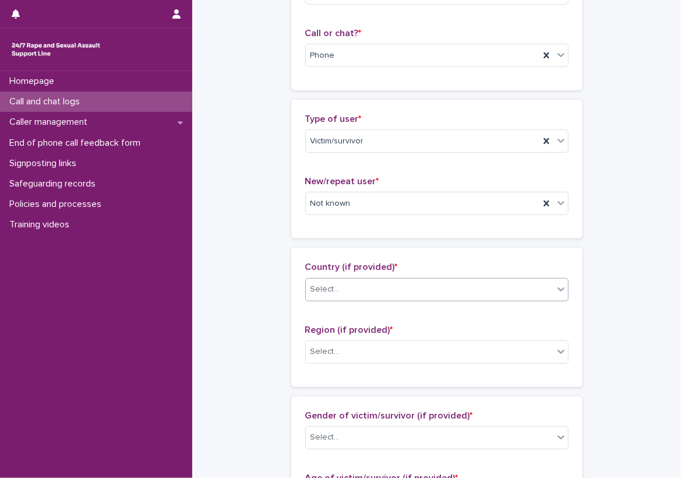
click at [376, 376] on div "Country (if provided) * option Unknown, selected. 0 results available. Select i…" at bounding box center [436, 317] width 291 height 139
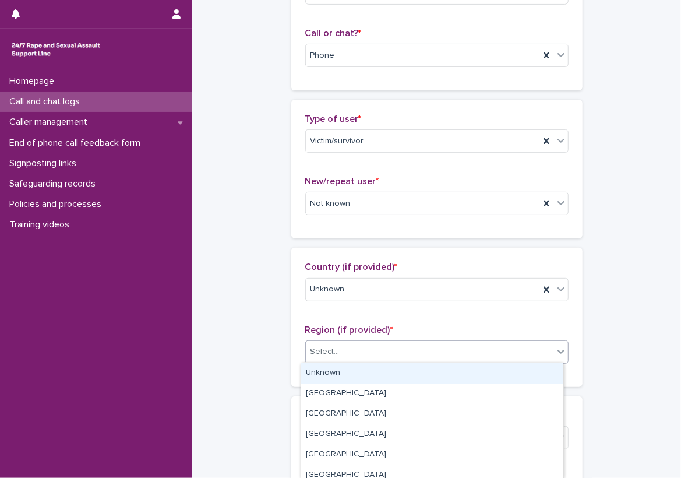
click at [374, 361] on div "Select..." at bounding box center [436, 351] width 263 height 23
click at [366, 368] on div "Unknown" at bounding box center [432, 373] width 262 height 20
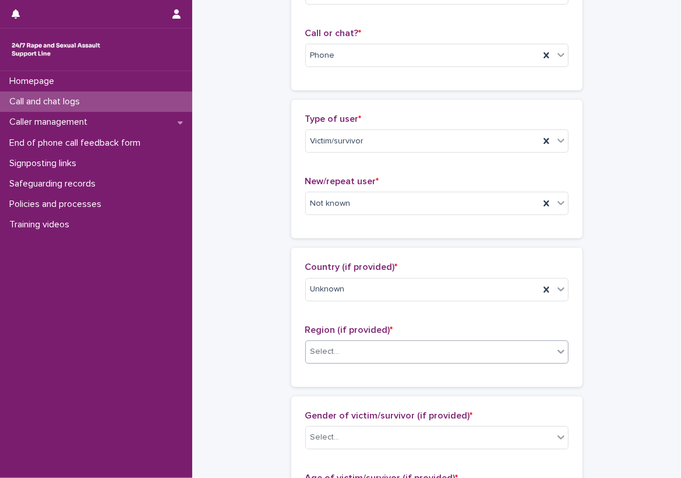
click at [328, 378] on div "Country (if provided) * Unknown Region (if provided) * option Unknown, selected…" at bounding box center [436, 317] width 291 height 139
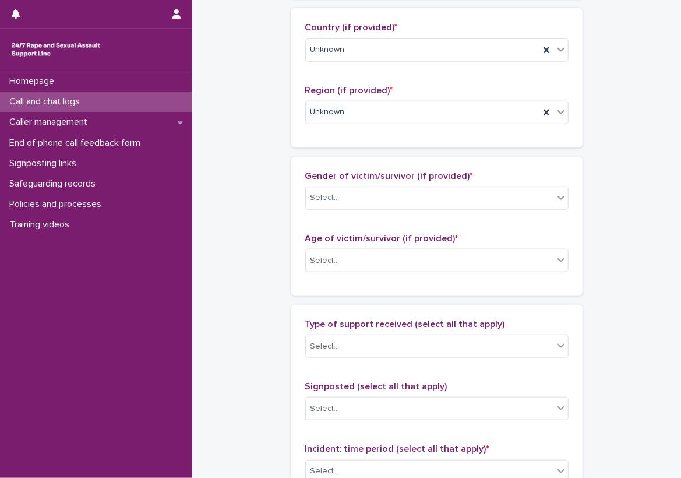
scroll to position [466, 0]
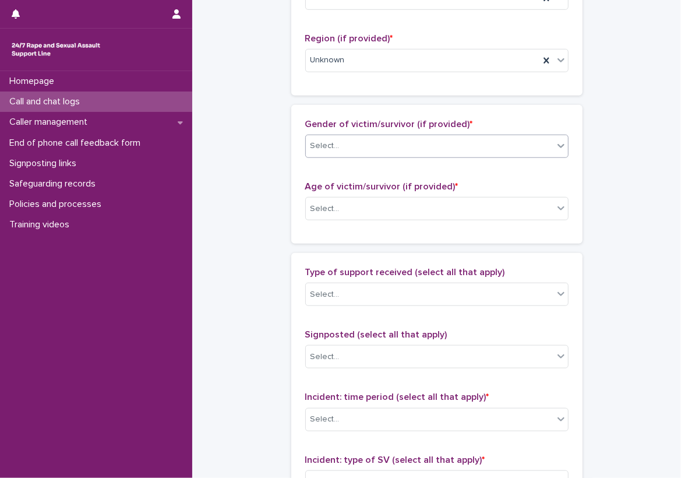
click at [379, 143] on div "Select..." at bounding box center [430, 145] width 248 height 19
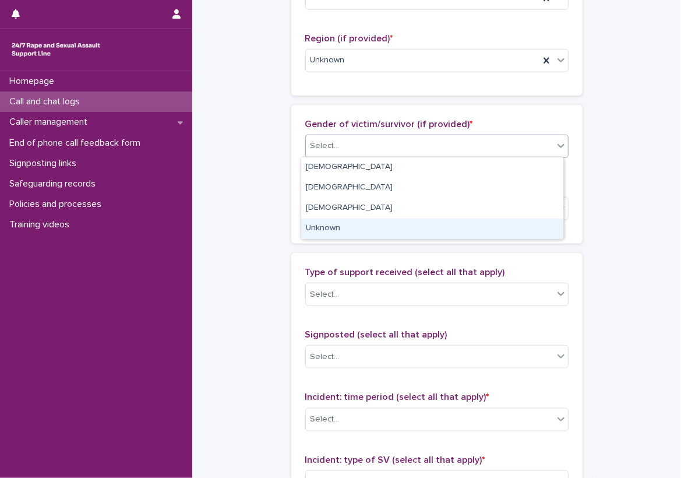
click at [379, 220] on div "Unknown" at bounding box center [432, 229] width 262 height 20
click at [377, 199] on div "Select..." at bounding box center [430, 208] width 248 height 19
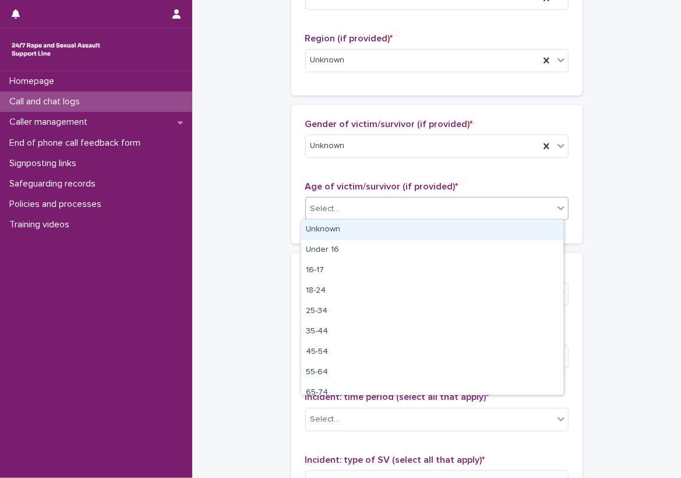
click at [377, 227] on div "Unknown" at bounding box center [432, 230] width 262 height 20
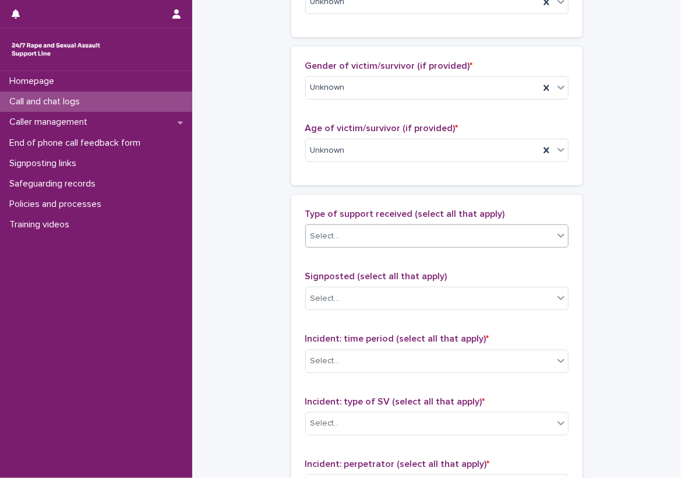
click at [344, 233] on div "Select..." at bounding box center [430, 236] width 248 height 19
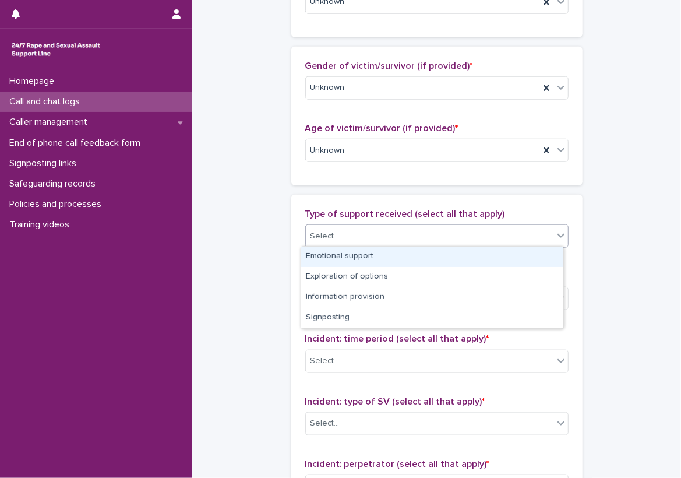
drag, startPoint x: 355, startPoint y: 261, endPoint x: 372, endPoint y: 258, distance: 16.5
click at [355, 261] on div "Emotional support" at bounding box center [432, 257] width 262 height 20
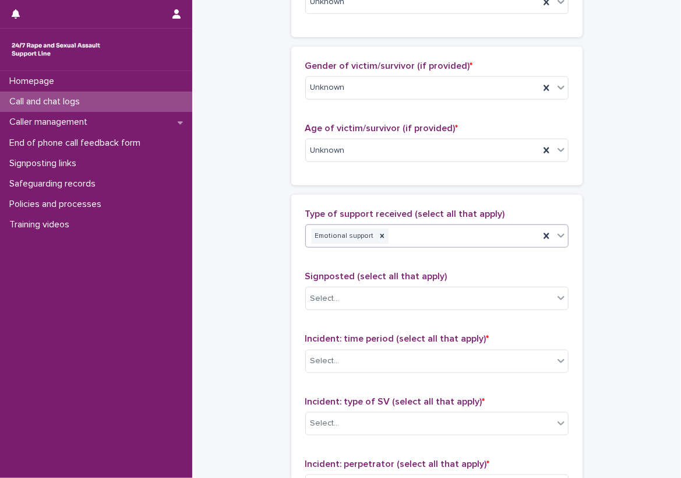
click at [459, 235] on div "Emotional support" at bounding box center [423, 236] width 234 height 20
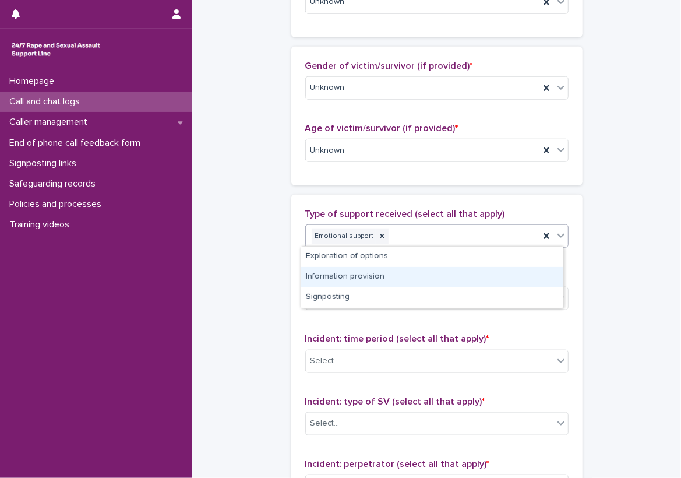
click at [452, 277] on div "Information provision" at bounding box center [432, 277] width 262 height 20
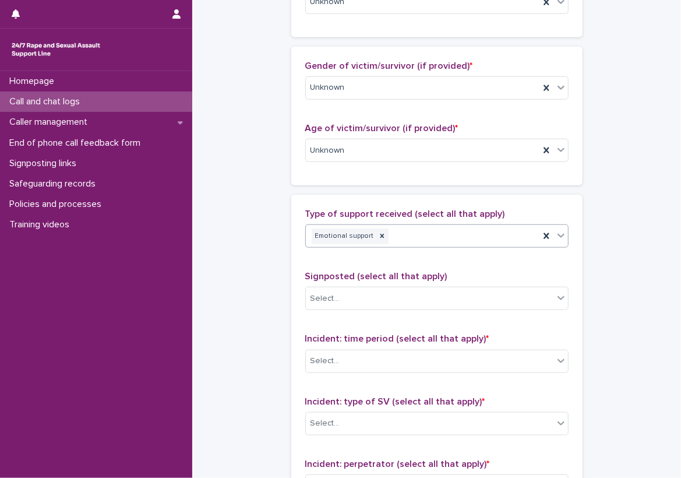
click at [448, 265] on div "Type of support received (select all that apply) option Information provision, …" at bounding box center [436, 452] width 263 height 487
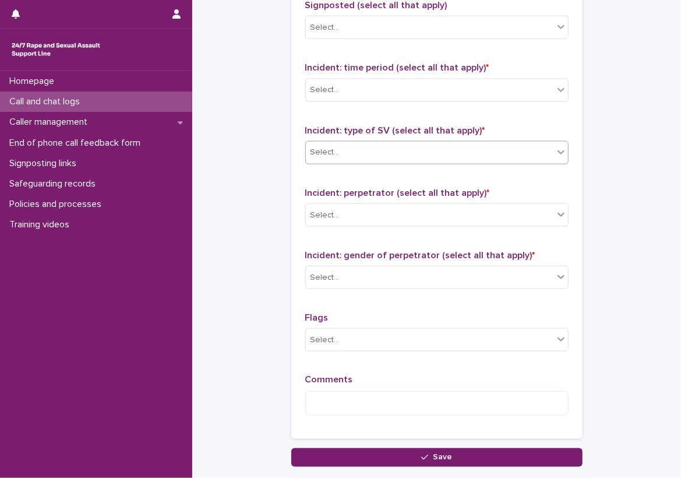
scroll to position [816, 0]
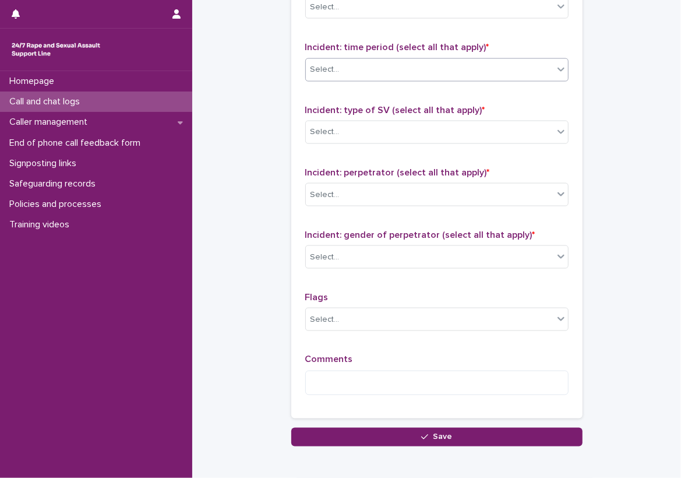
drag, startPoint x: 383, startPoint y: 55, endPoint x: 381, endPoint y: 66, distance: 10.6
click at [382, 57] on div "Incident: time period (select all that apply) * Select..." at bounding box center [436, 66] width 263 height 48
click at [379, 80] on div "Incident: time period (select all that apply) * Select..." at bounding box center [436, 66] width 263 height 48
click at [355, 71] on div "Select..." at bounding box center [430, 69] width 248 height 19
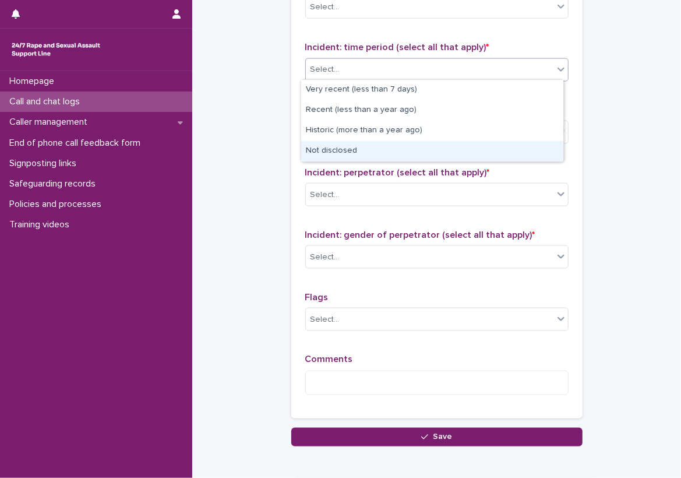
click at [402, 150] on div "Not disclosed" at bounding box center [432, 151] width 262 height 20
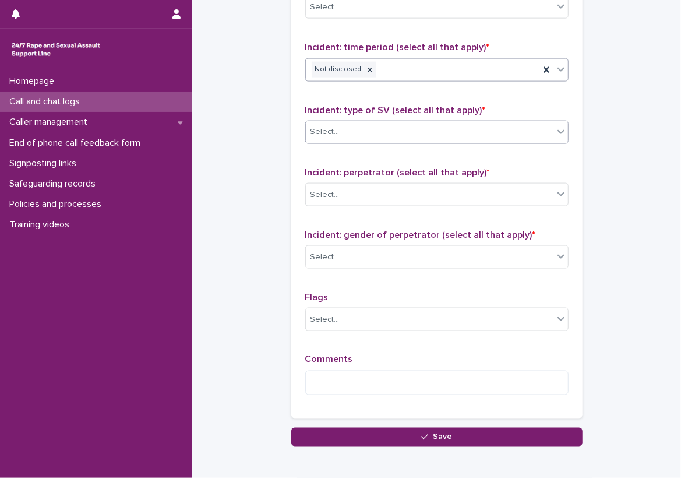
click at [399, 138] on div "Select..." at bounding box center [430, 131] width 248 height 19
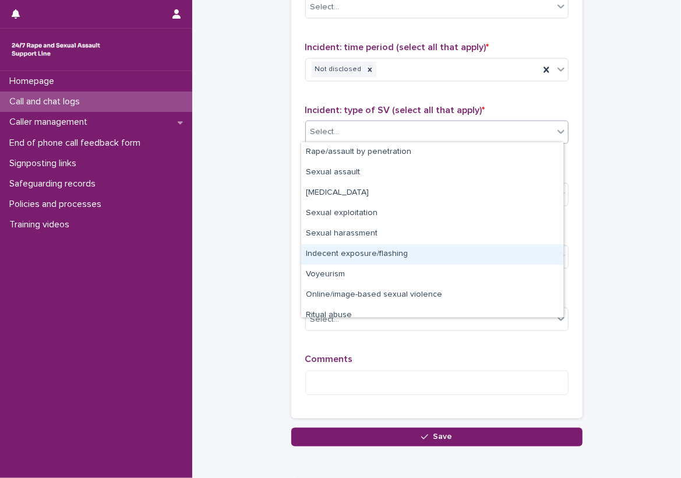
click at [380, 259] on div "Indecent exposure/flashing" at bounding box center [432, 254] width 262 height 20
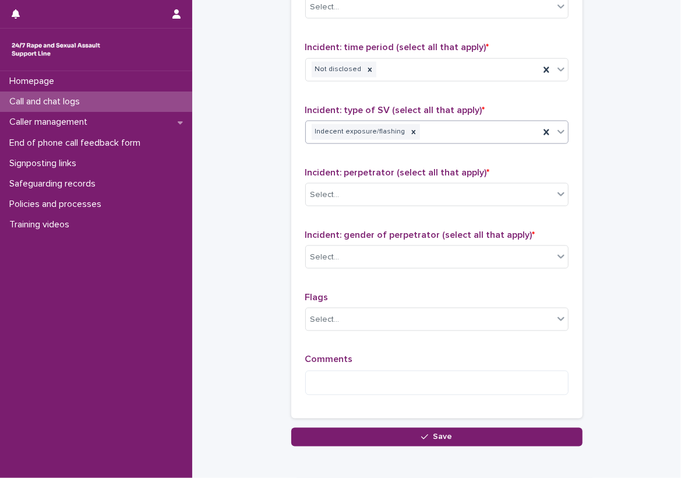
click at [428, 139] on div "Indecent exposure/flashing" at bounding box center [423, 132] width 234 height 20
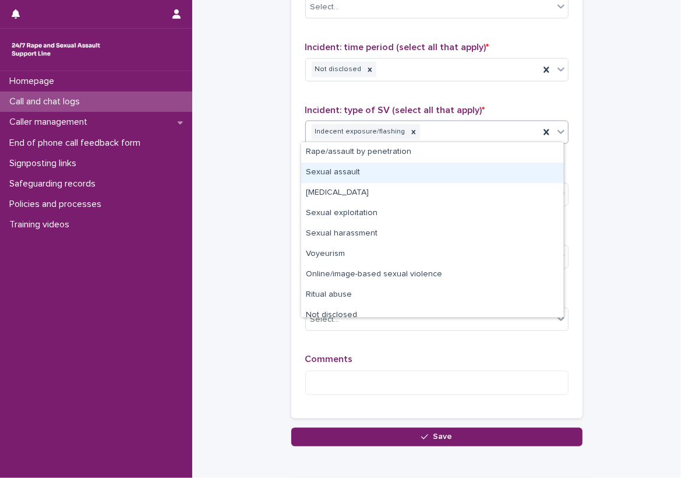
click at [424, 171] on div "Sexual assault" at bounding box center [432, 173] width 262 height 20
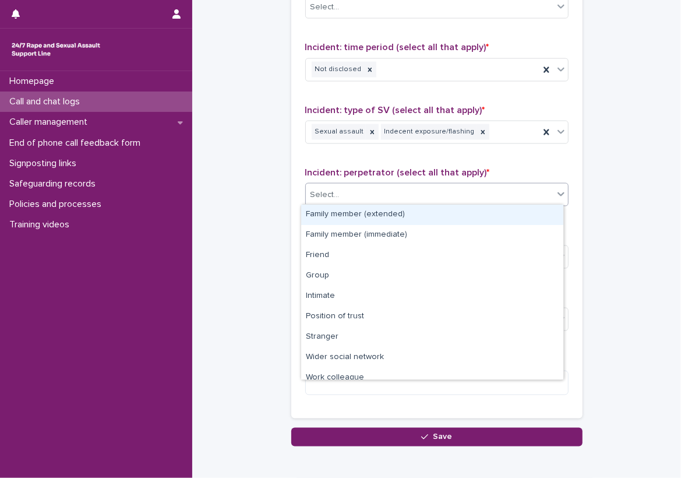
click at [428, 200] on div "Select..." at bounding box center [430, 194] width 248 height 19
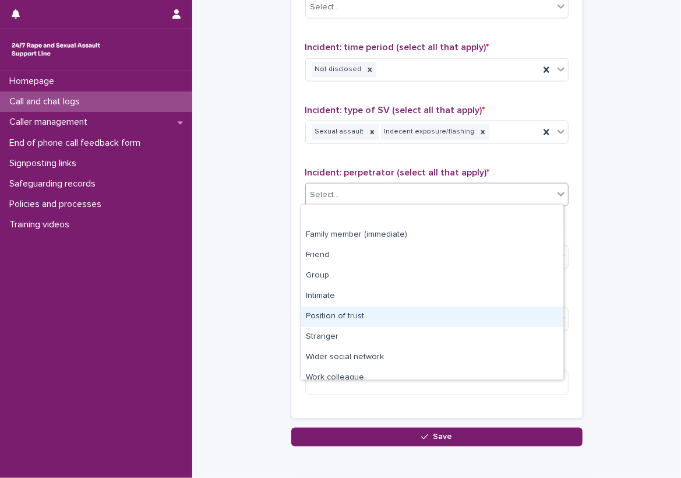
scroll to position [50, 0]
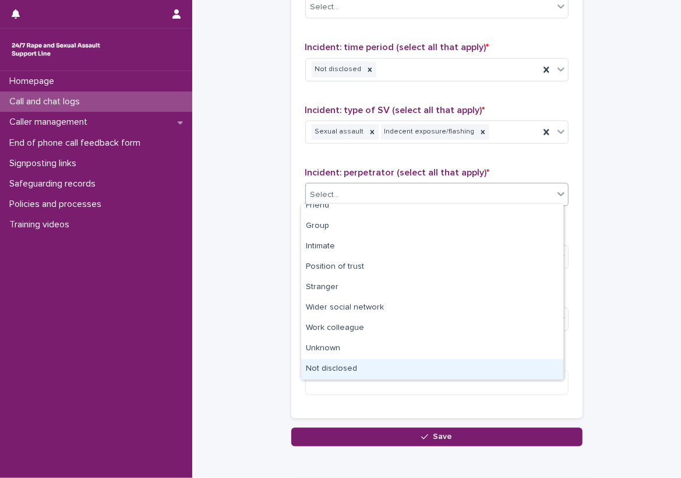
click at [367, 368] on div "Not disclosed" at bounding box center [432, 369] width 262 height 20
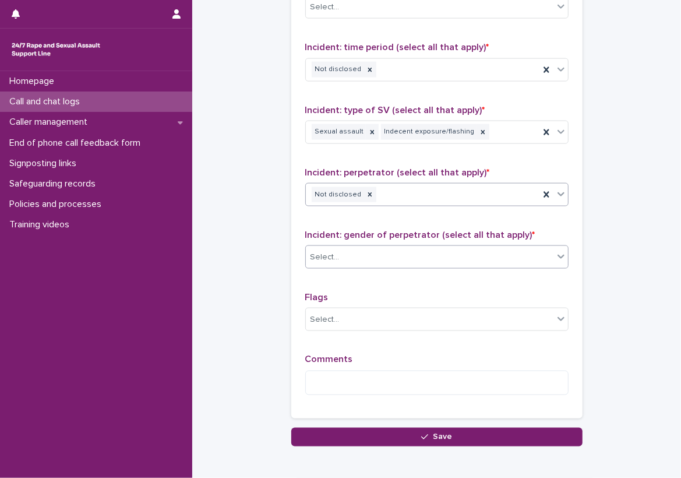
click at [384, 261] on div "Select..." at bounding box center [430, 257] width 248 height 19
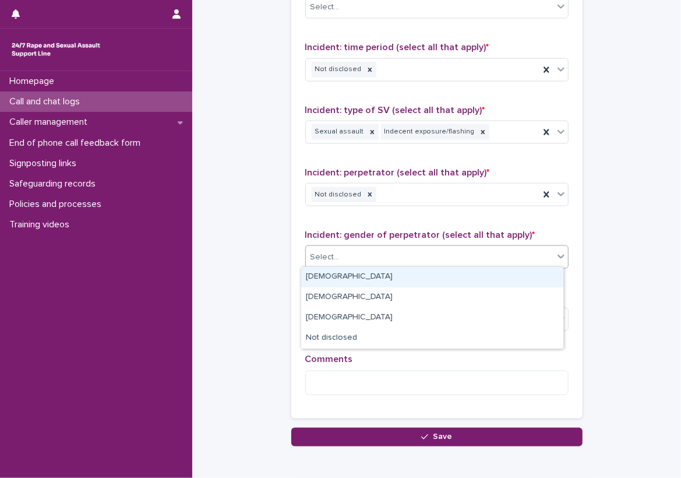
click at [371, 270] on div "[DEMOGRAPHIC_DATA]" at bounding box center [432, 277] width 262 height 20
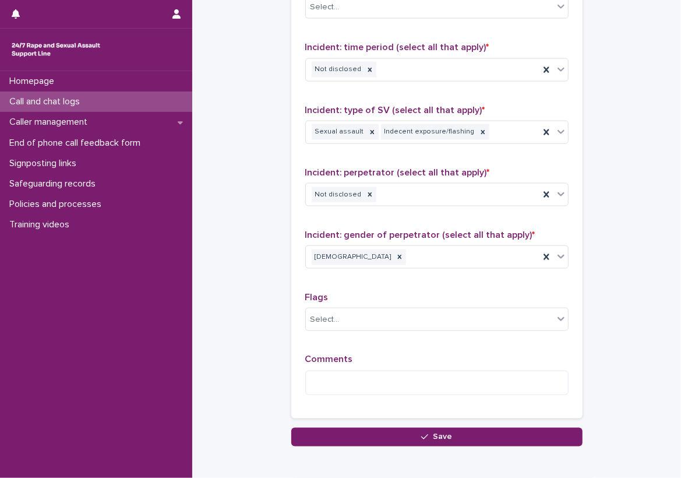
click at [347, 365] on div "Comments" at bounding box center [436, 379] width 263 height 50
click at [340, 378] on textarea at bounding box center [436, 383] width 263 height 25
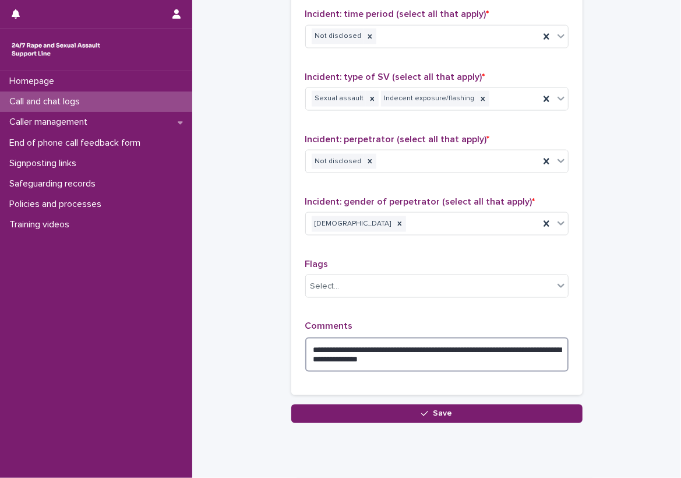
scroll to position [882, 0]
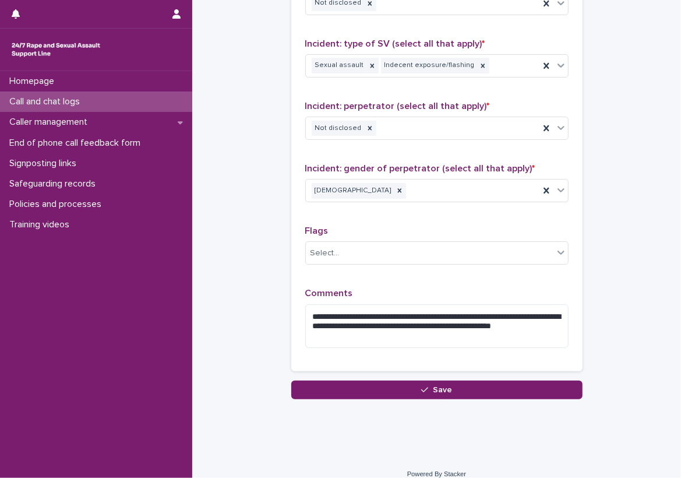
drag, startPoint x: 486, startPoint y: 48, endPoint x: 493, endPoint y: 50, distance: 7.1
click at [493, 50] on div "Incident: type of SV (select all that apply) * Sexual assault Indecent exposure…" at bounding box center [436, 62] width 263 height 48
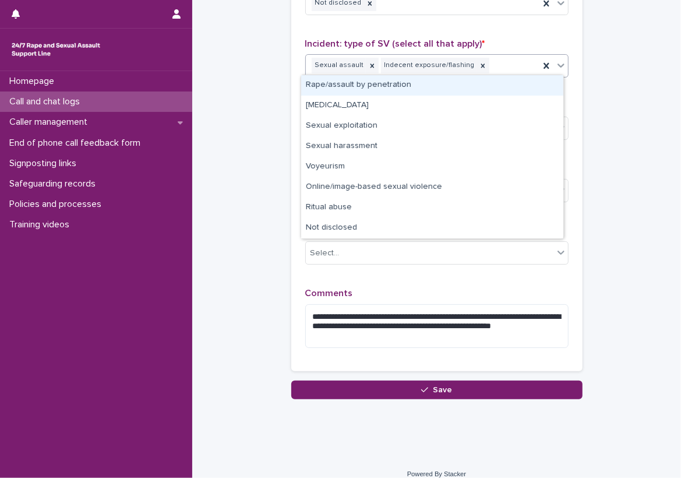
click at [490, 60] on div "Sexual assault Indecent exposure/flashing" at bounding box center [423, 65] width 234 height 20
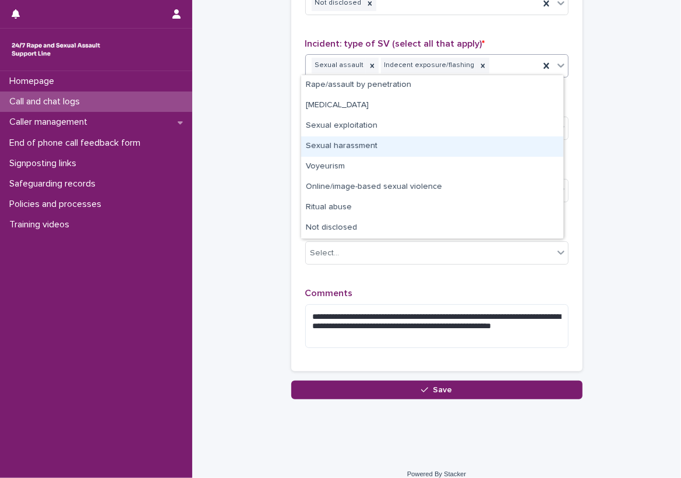
click at [468, 142] on div "Sexual harassment" at bounding box center [432, 146] width 262 height 20
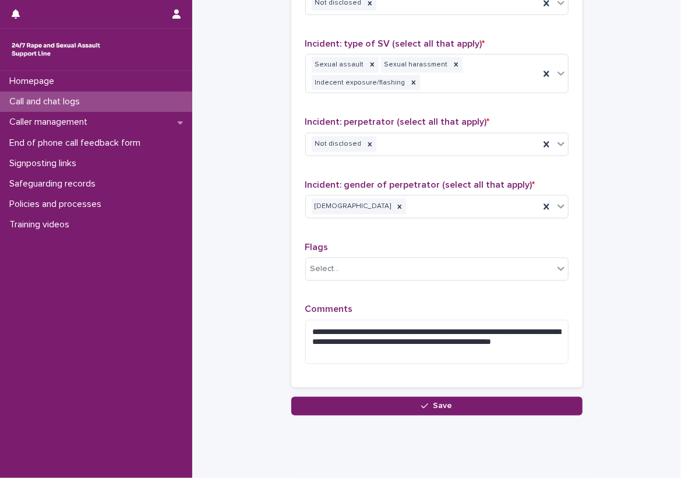
click at [296, 96] on div "**********" at bounding box center [436, 112] width 291 height 551
click at [381, 356] on textarea "**********" at bounding box center [436, 342] width 263 height 44
click at [294, 311] on div "**********" at bounding box center [436, 112] width 291 height 551
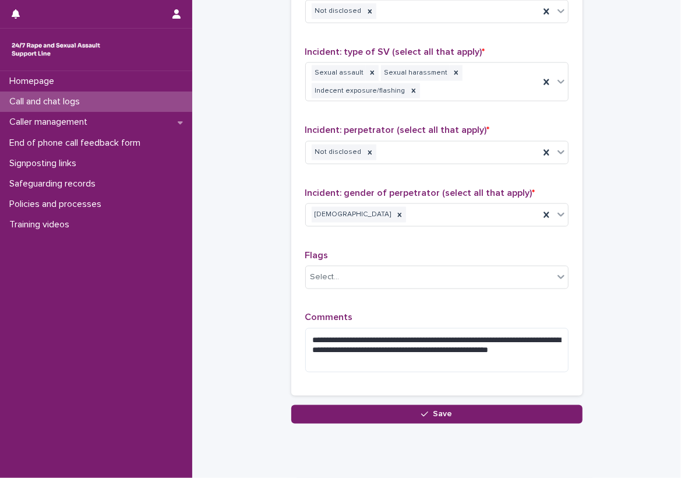
scroll to position [908, 0]
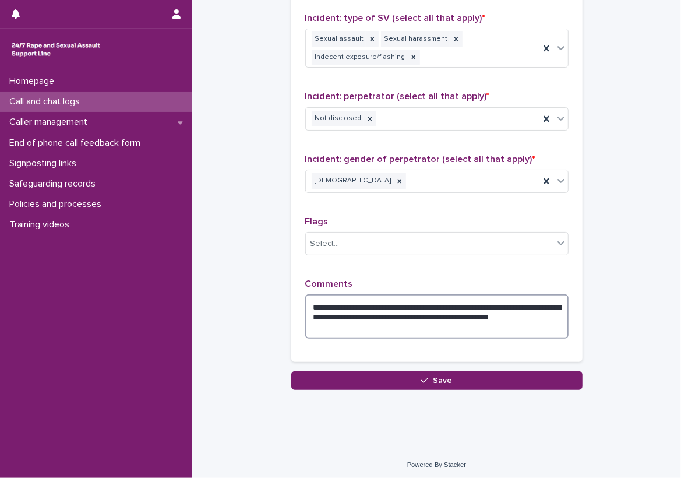
click at [409, 306] on textarea "**********" at bounding box center [436, 316] width 263 height 44
type textarea "**********"
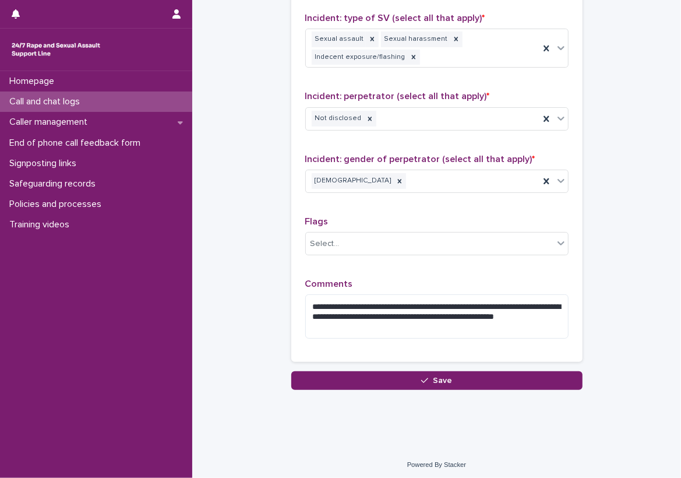
click at [388, 272] on div "**********" at bounding box center [436, 86] width 263 height 523
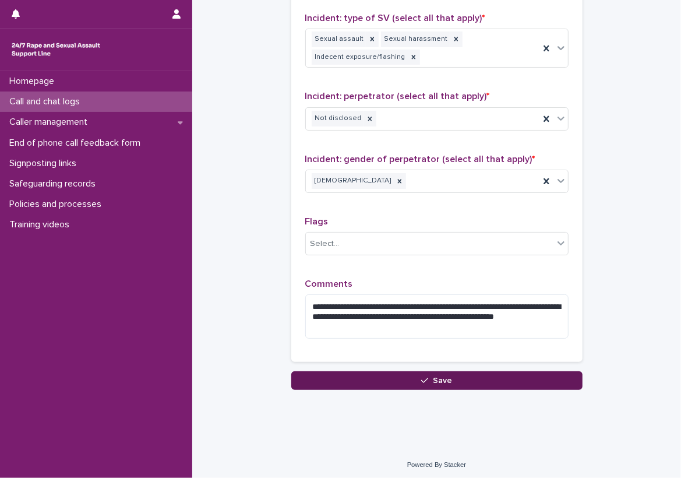
click at [403, 371] on button "Save" at bounding box center [436, 380] width 291 height 19
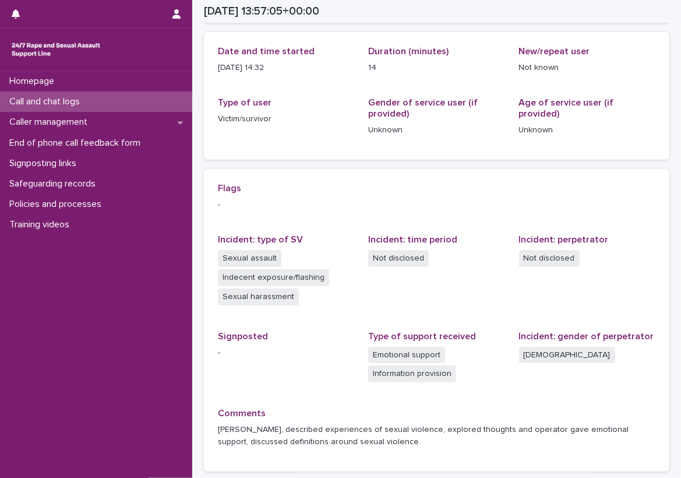
scroll to position [131, 0]
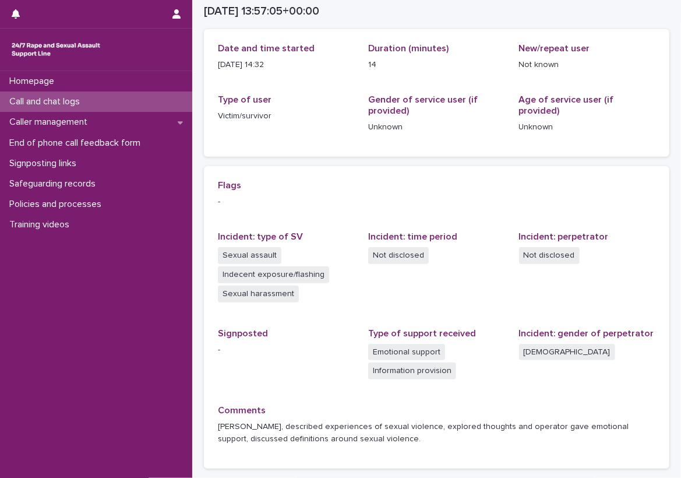
click at [665, 312] on div "Loading... Saving… Loading... Saving… [DATE] 13:57:05+00:00 [DATE] 14:57 Sorry,…" at bounding box center [436, 189] width 477 height 636
click at [350, 148] on div "Date and time started [DATE] 14:32 Duration (minutes) 14 New/repeat user Not kn…" at bounding box center [437, 93] width 466 height 128
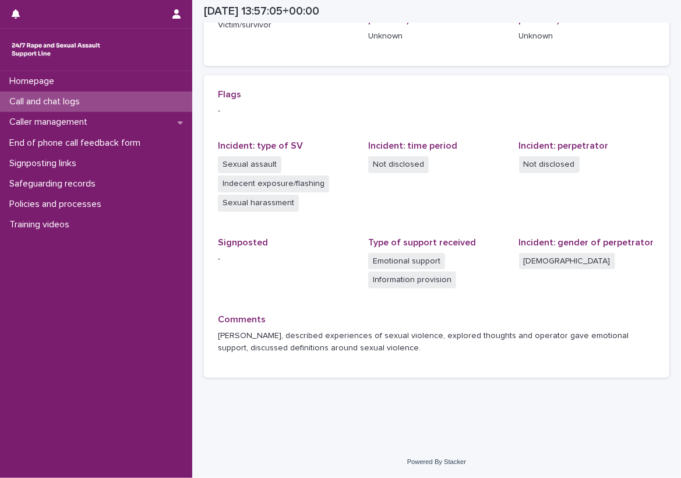
click at [110, 101] on div "Call and chat logs" at bounding box center [96, 101] width 192 height 20
